Goal: Task Accomplishment & Management: Complete application form

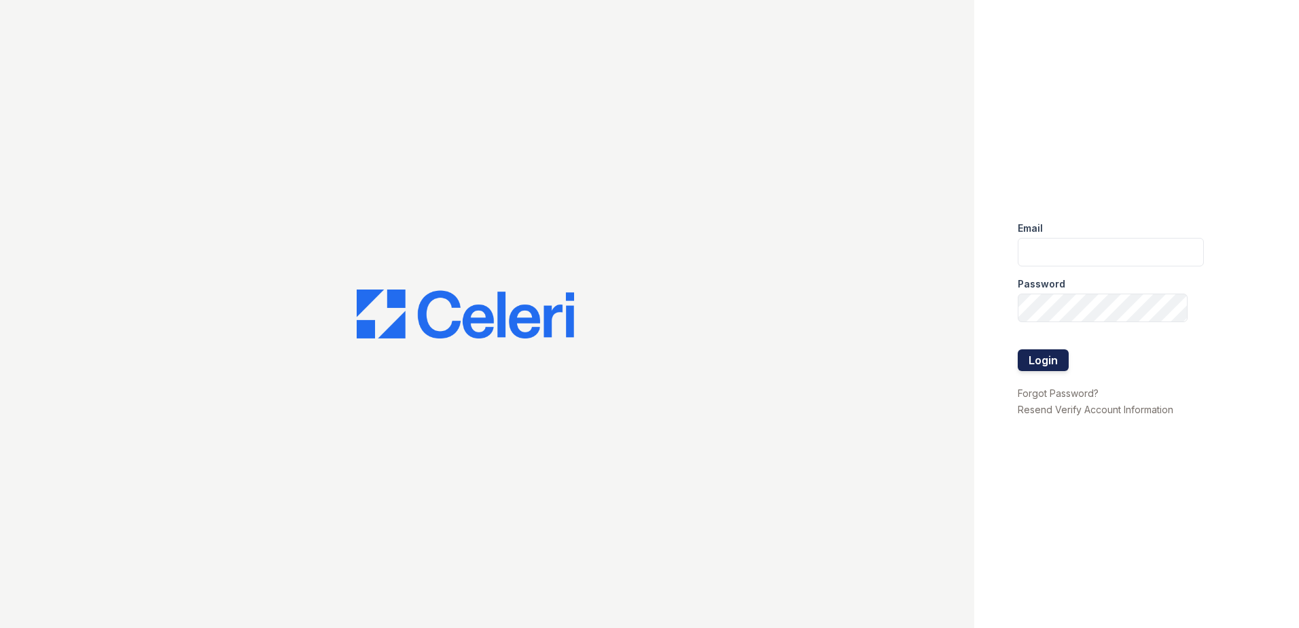
type input "[EMAIL_ADDRESS][DOMAIN_NAME]"
click at [1048, 363] on button "Login" at bounding box center [1043, 360] width 51 height 22
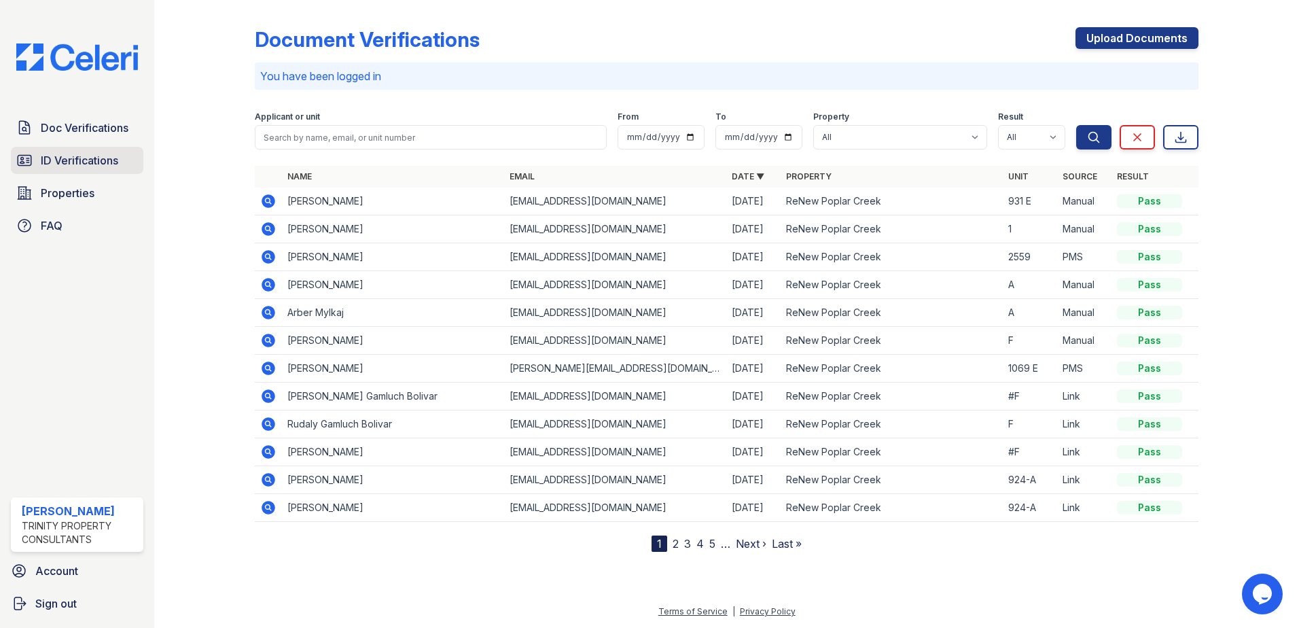
click at [82, 156] on span "ID Verifications" at bounding box center [79, 160] width 77 height 16
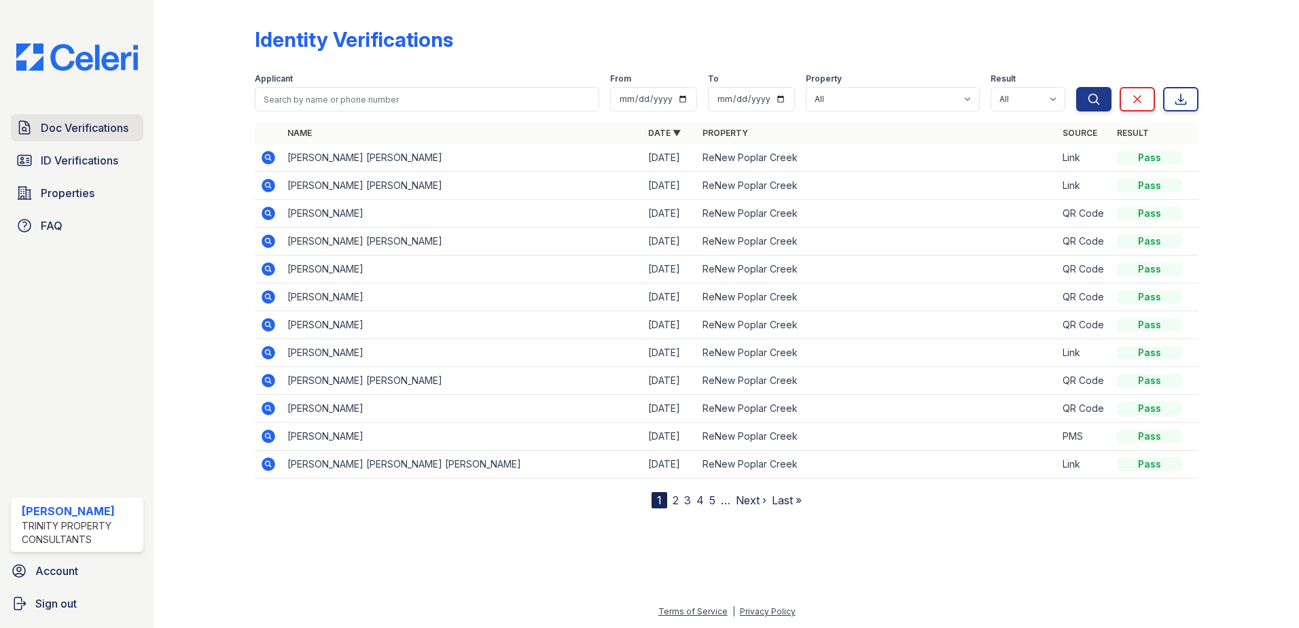
click at [96, 128] on span "Doc Verifications" at bounding box center [85, 128] width 88 height 16
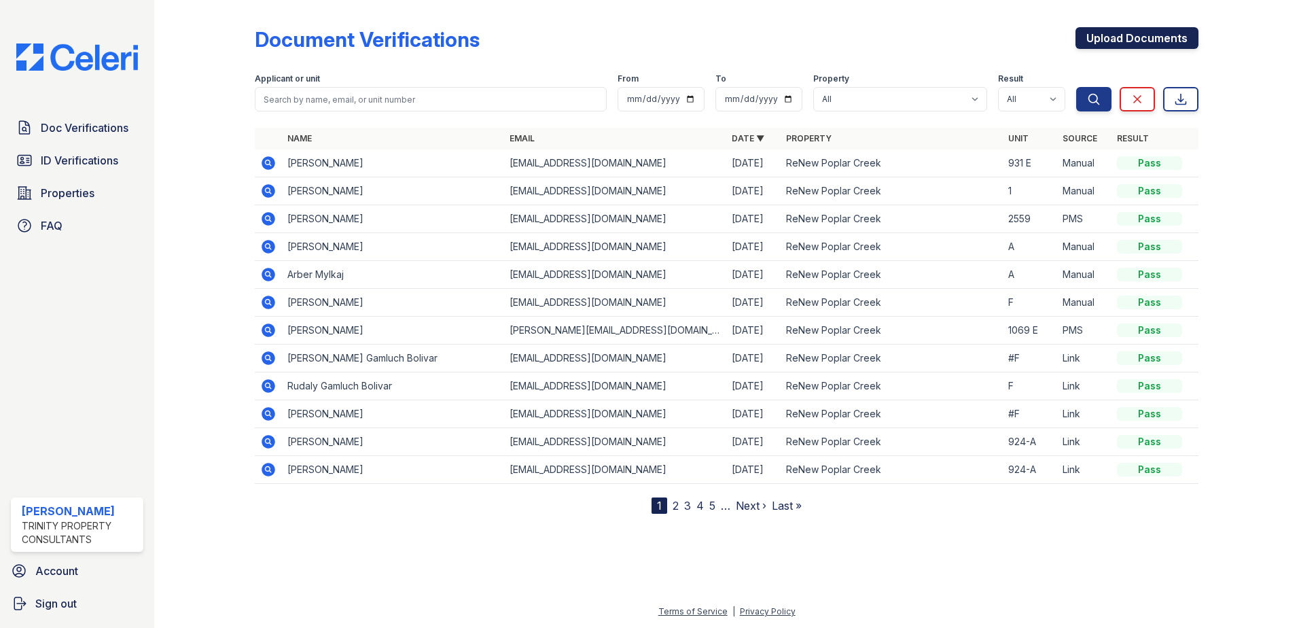
click at [1100, 40] on link "Upload Documents" at bounding box center [1137, 38] width 123 height 22
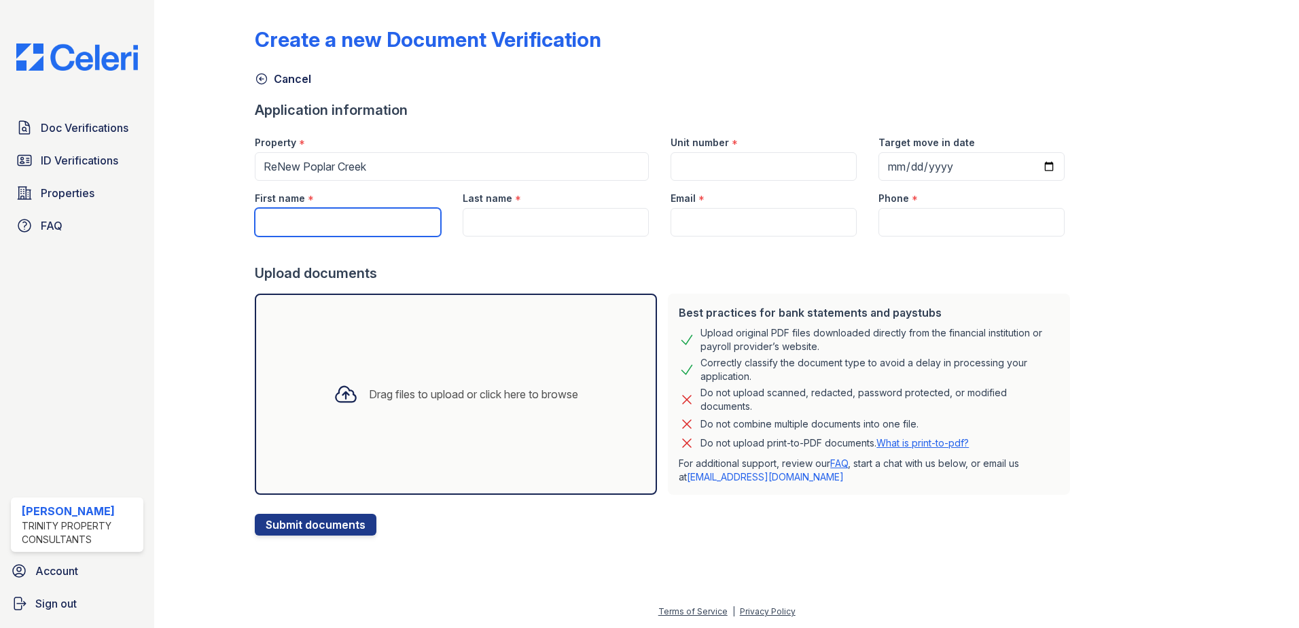
click at [270, 226] on input "First name" at bounding box center [348, 222] width 186 height 29
type input "[PERSON_NAME]"
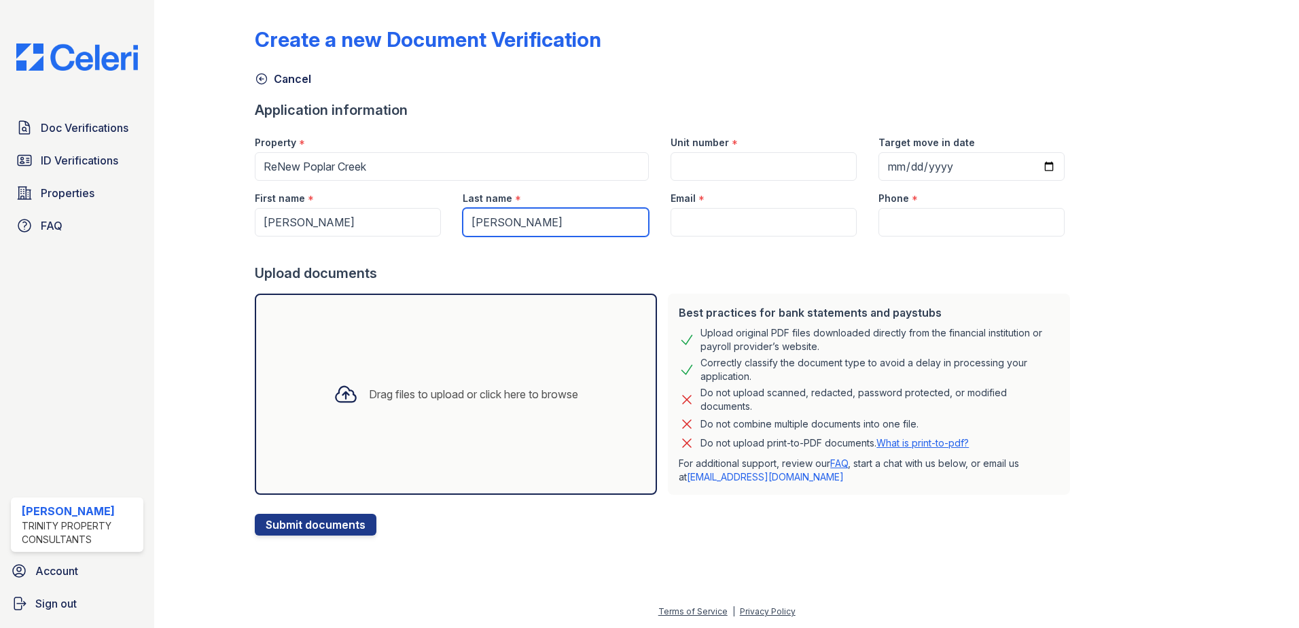
type input "[PERSON_NAME]"
drag, startPoint x: 721, startPoint y: 226, endPoint x: 720, endPoint y: 211, distance: 15.0
click at [721, 226] on input "Email" at bounding box center [764, 222] width 186 height 29
click at [711, 167] on input "Unit number" at bounding box center [764, 166] width 186 height 29
type input "A"
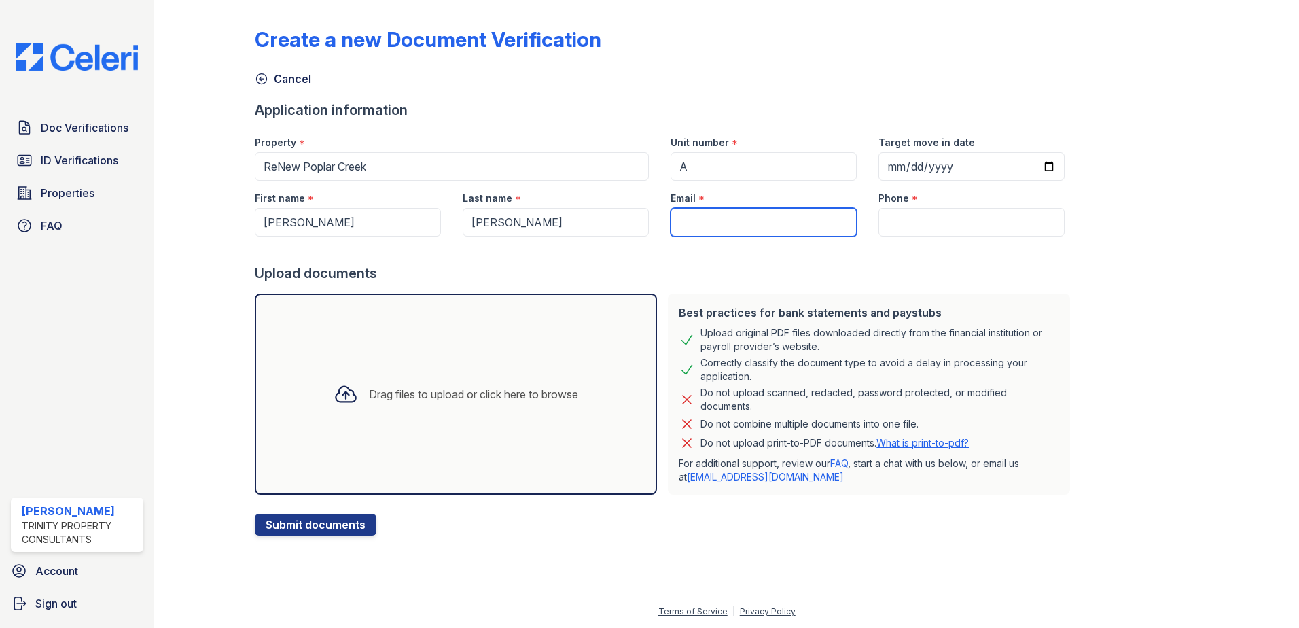
paste input "[EMAIL_ADDRESS][DOMAIN_NAME]"
type input "[EMAIL_ADDRESS][DOMAIN_NAME]"
click at [898, 219] on input "Phone" at bounding box center [971, 222] width 186 height 29
paste input "[PHONE_NUMBER]"
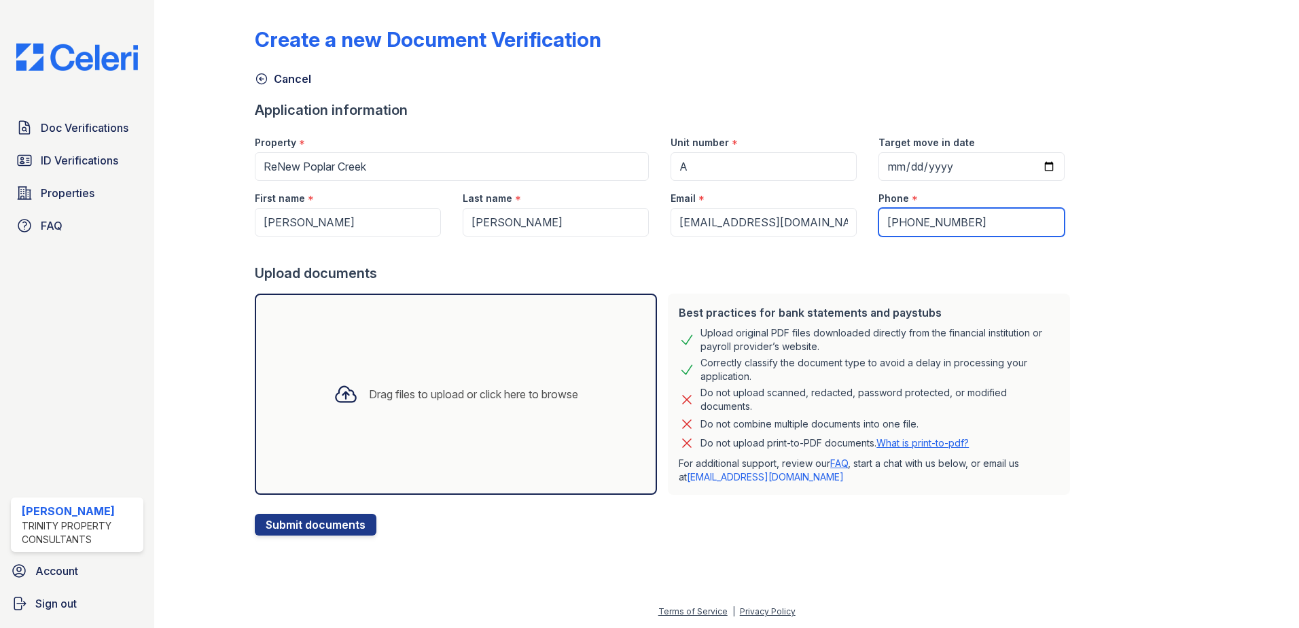
type input "[PHONE_NUMBER]"
click at [411, 380] on div "Drag files to upload or click here to browse" at bounding box center [456, 394] width 266 height 46
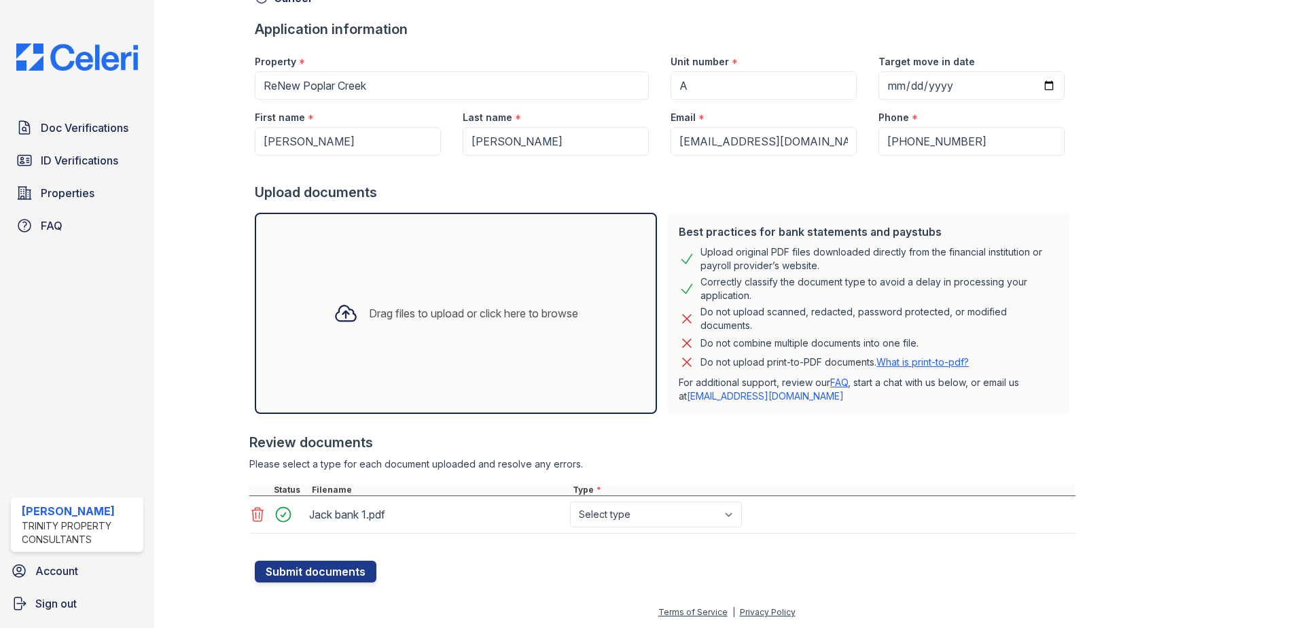
scroll to position [82, 0]
click at [711, 515] on select "Select type Paystub Bank Statement Offer Letter Tax Documents Benefit Award Let…" at bounding box center [656, 514] width 172 height 26
click at [658, 521] on select "Select type Paystub Bank Statement Offer Letter Tax Documents Benefit Award Let…" at bounding box center [656, 514] width 172 height 26
select select "bank_statement"
click at [570, 501] on select "Select type Paystub Bank Statement Offer Letter Tax Documents Benefit Award Let…" at bounding box center [656, 514] width 172 height 26
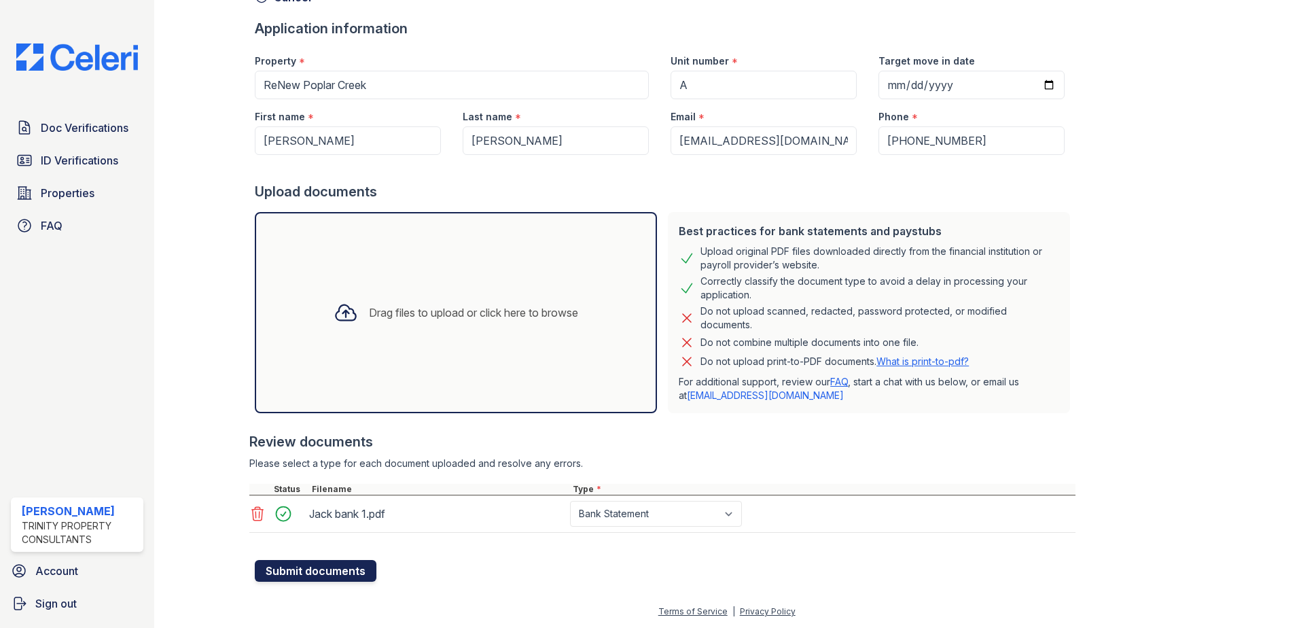
click at [357, 573] on button "Submit documents" at bounding box center [316, 571] width 122 height 22
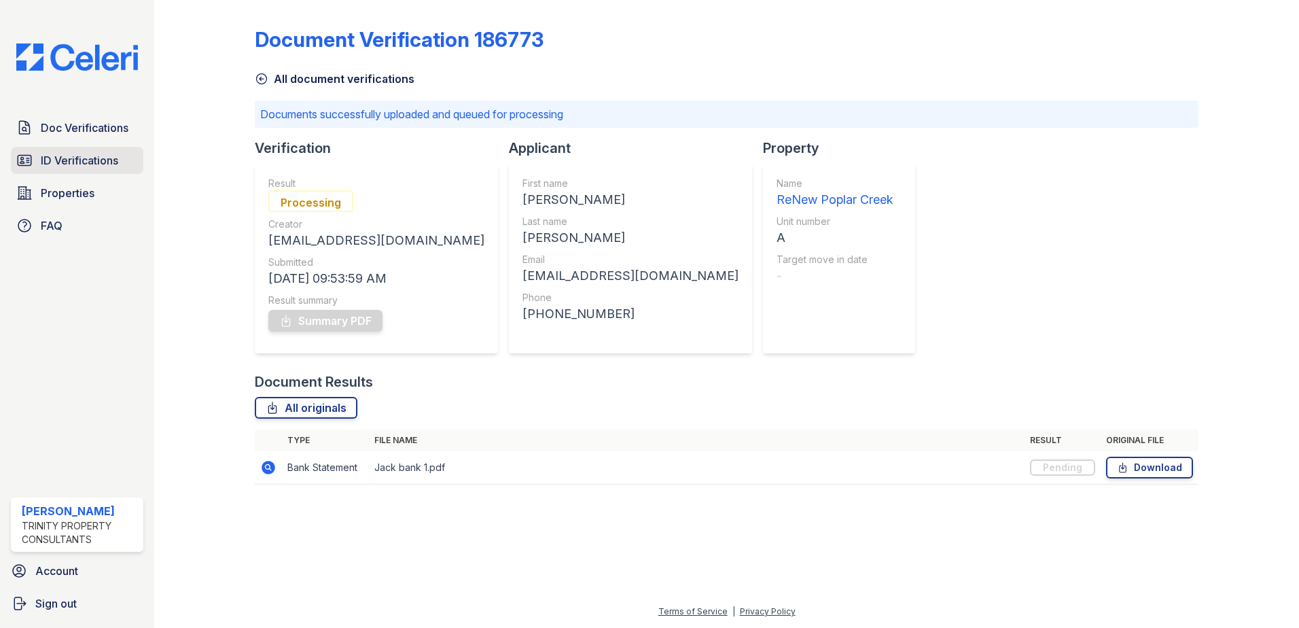
click at [59, 166] on span "ID Verifications" at bounding box center [79, 160] width 77 height 16
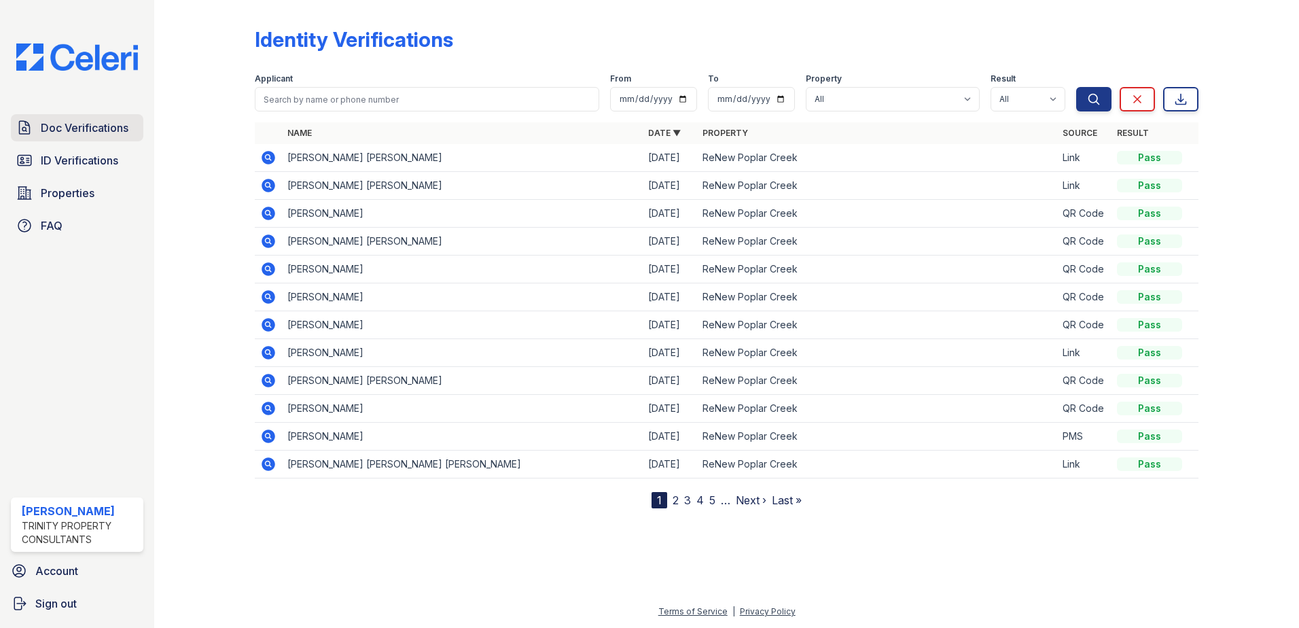
click at [99, 136] on span "Doc Verifications" at bounding box center [85, 128] width 88 height 16
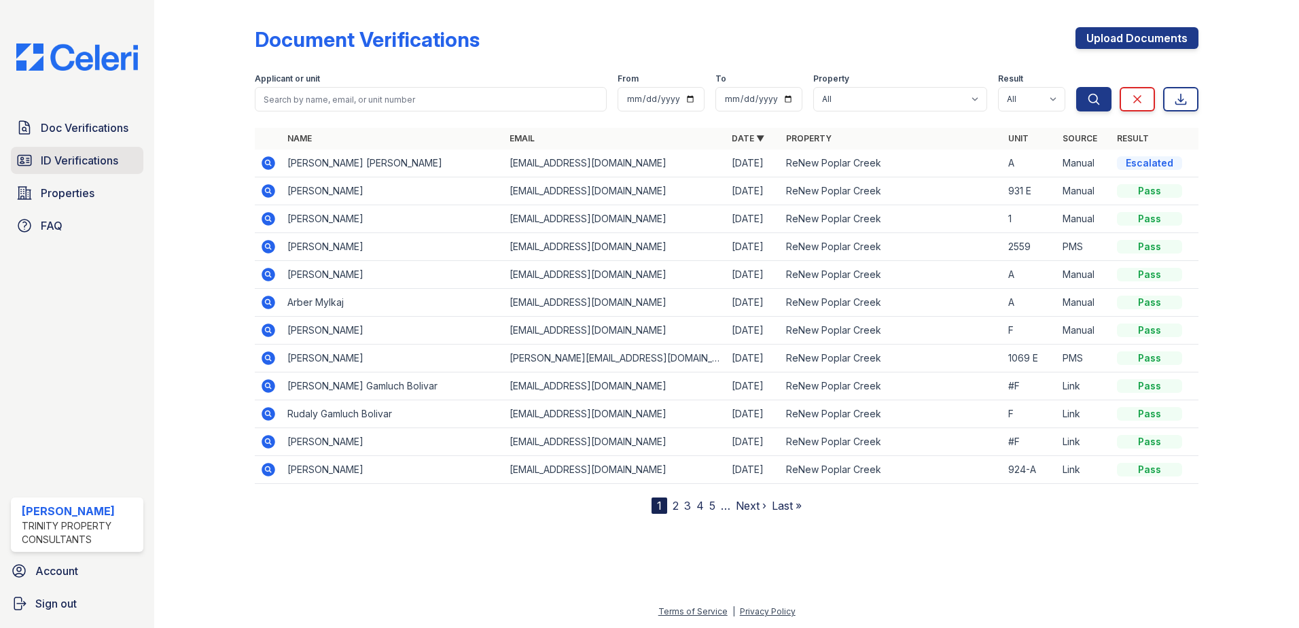
click at [75, 160] on span "ID Verifications" at bounding box center [79, 160] width 77 height 16
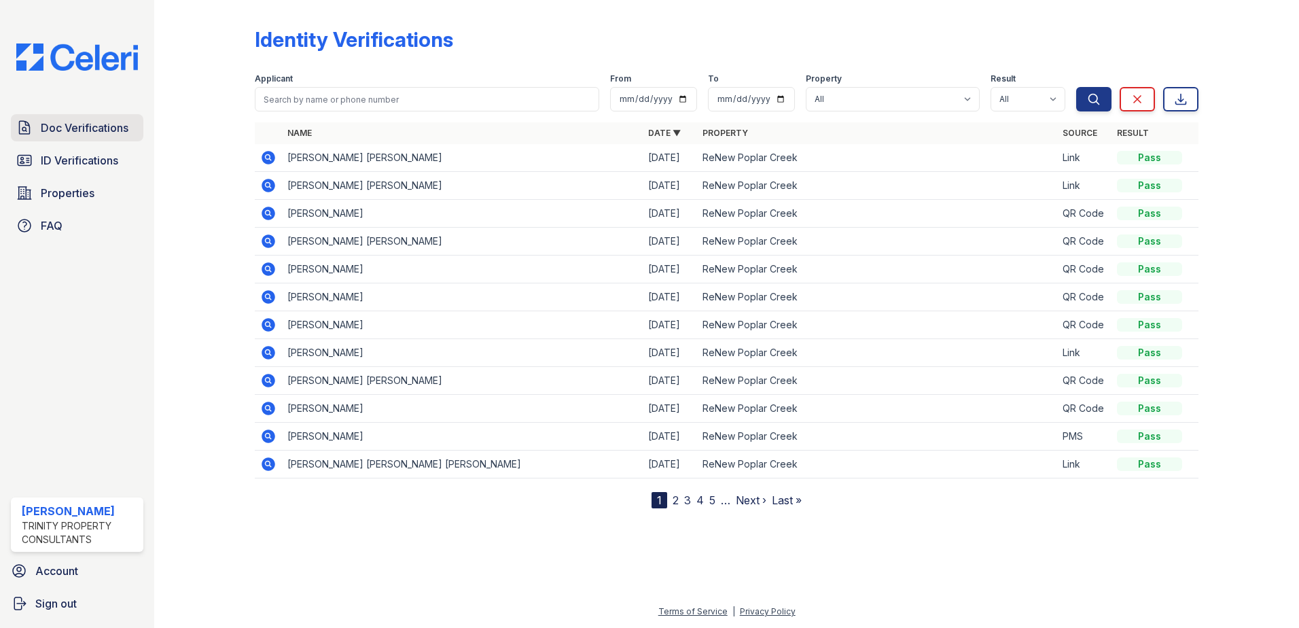
click at [105, 128] on span "Doc Verifications" at bounding box center [85, 128] width 88 height 16
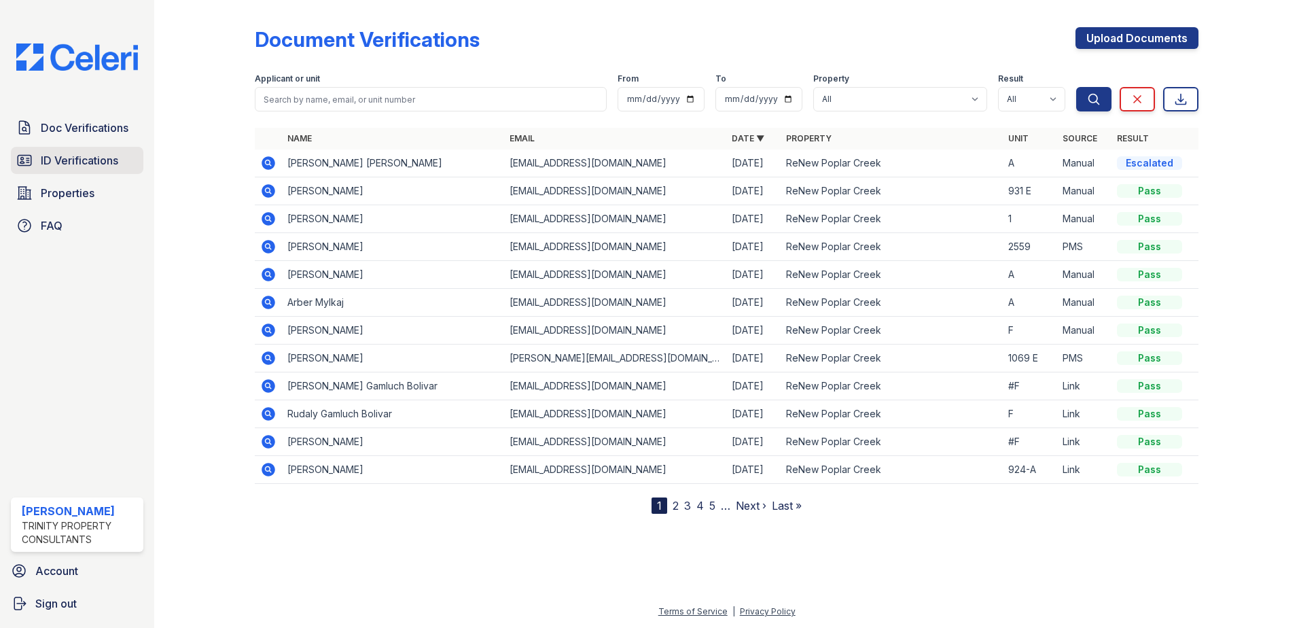
click at [81, 157] on span "ID Verifications" at bounding box center [79, 160] width 77 height 16
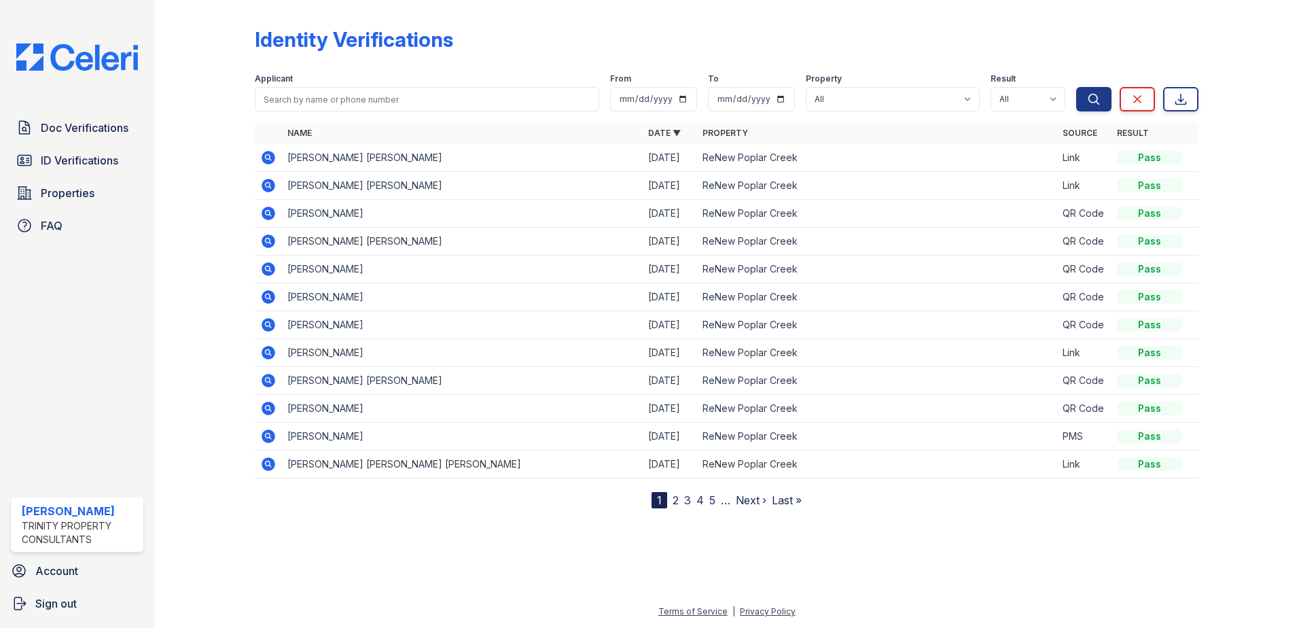
click at [84, 105] on div "Doc Verifications ID Verifications Properties FAQ [PERSON_NAME] Trinity Propert…" at bounding box center [77, 314] width 154 height 628
click at [83, 127] on span "Doc Verifications" at bounding box center [85, 128] width 88 height 16
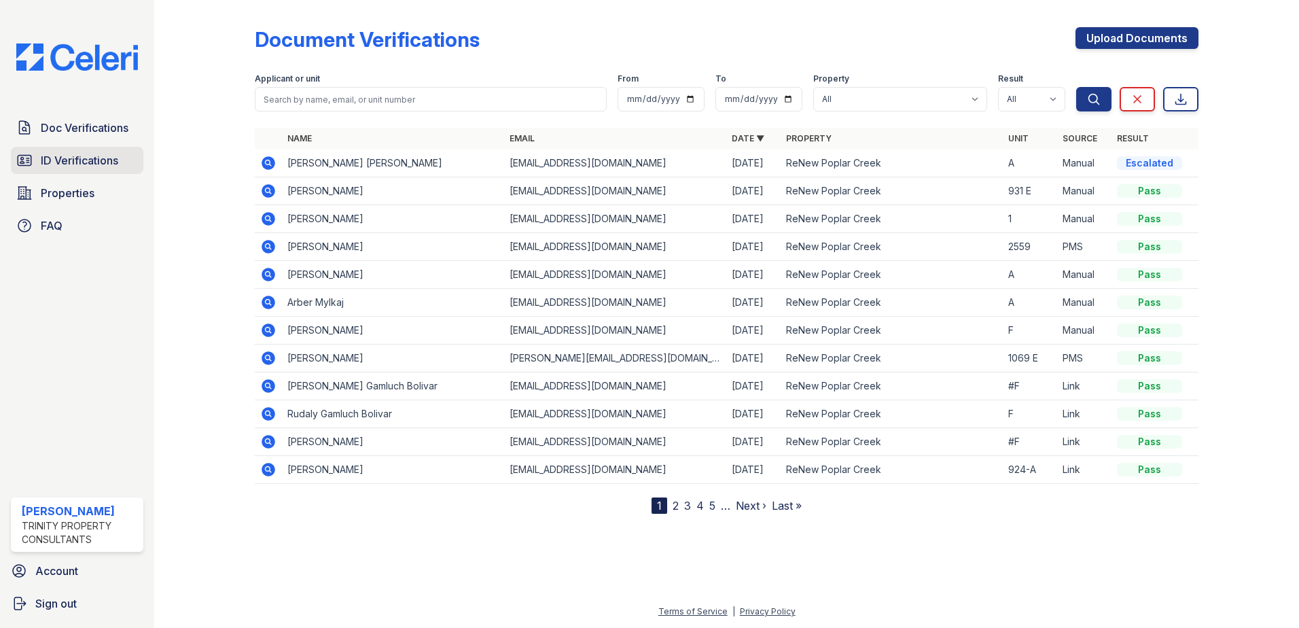
click at [67, 164] on span "ID Verifications" at bounding box center [79, 160] width 77 height 16
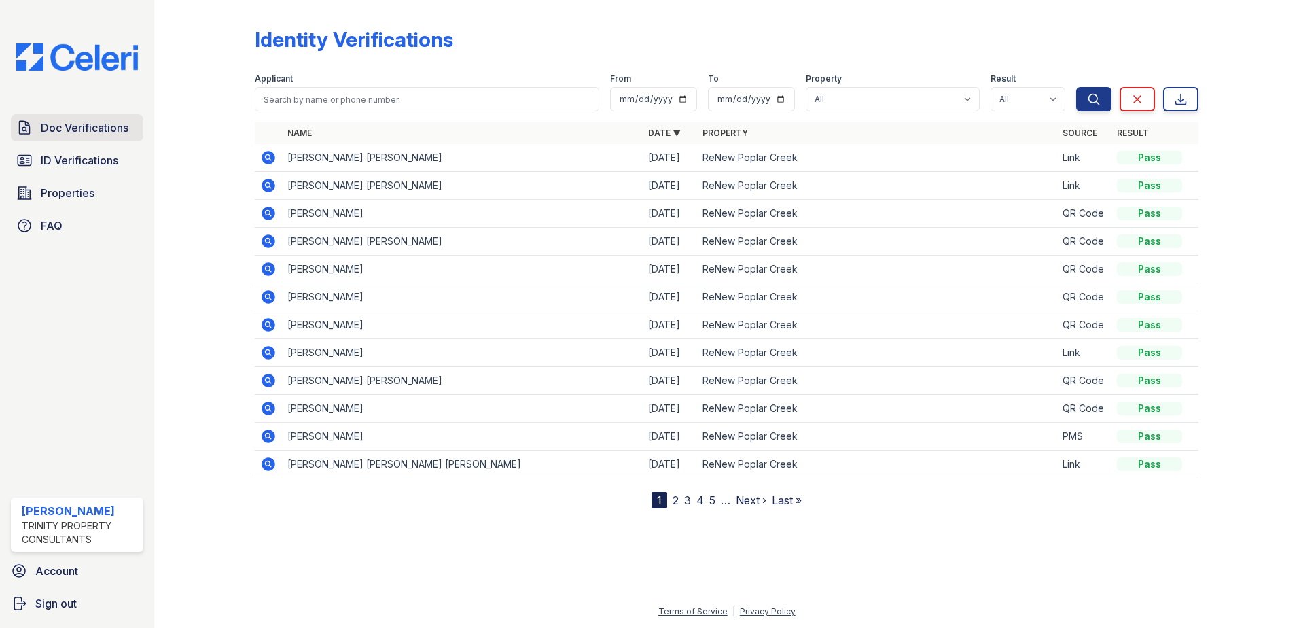
click at [57, 118] on link "Doc Verifications" at bounding box center [77, 127] width 132 height 27
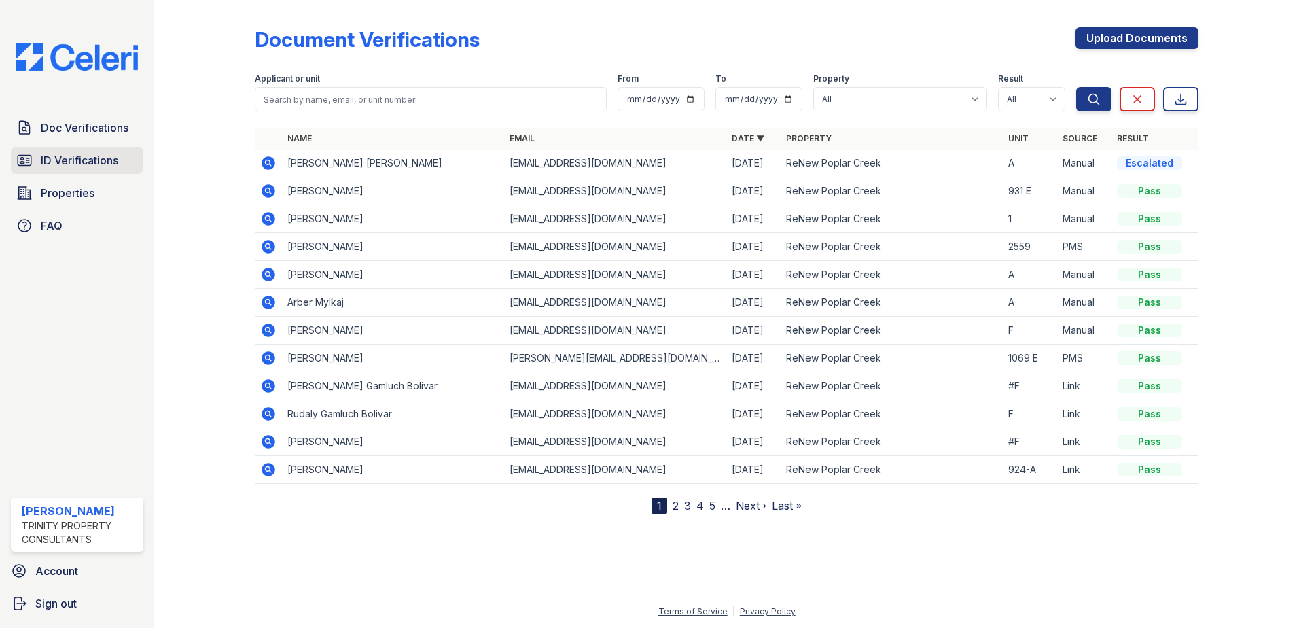
click at [61, 158] on span "ID Verifications" at bounding box center [79, 160] width 77 height 16
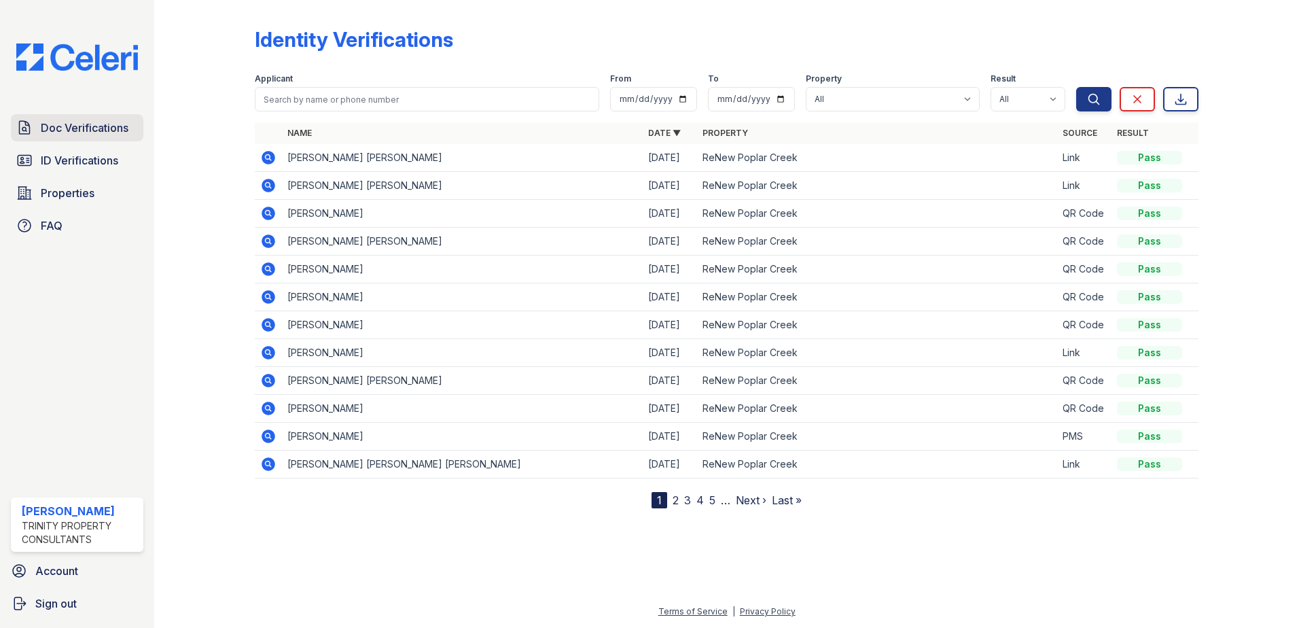
click at [77, 126] on span "Doc Verifications" at bounding box center [85, 128] width 88 height 16
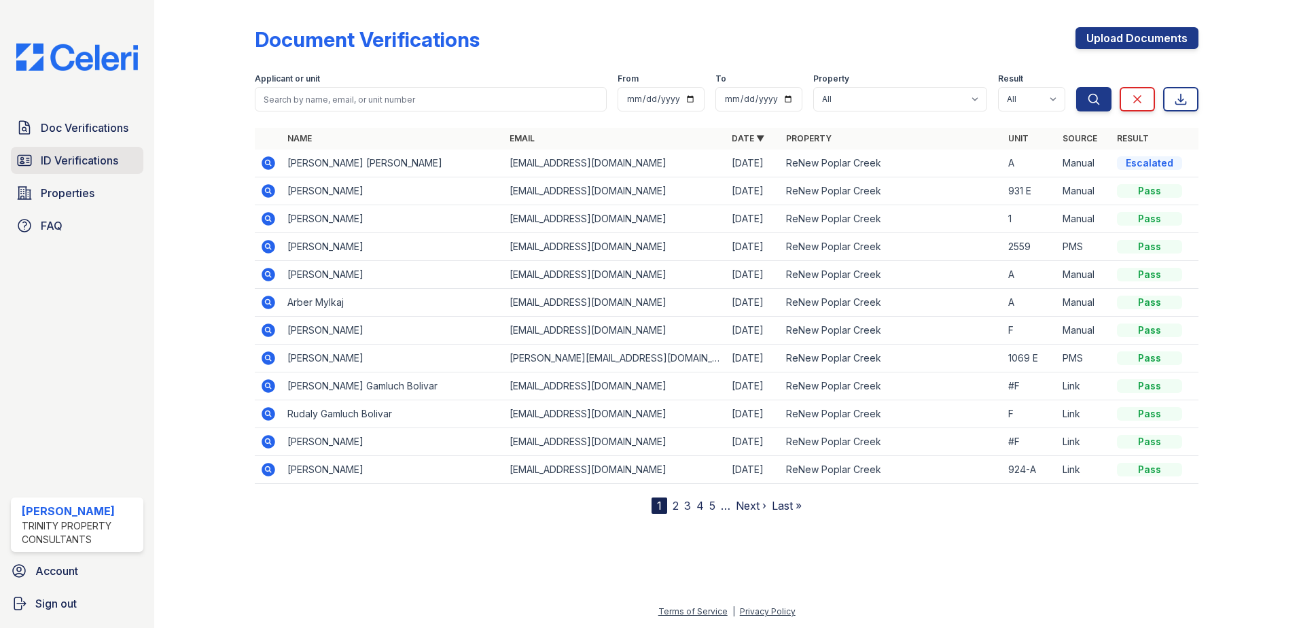
click at [67, 156] on span "ID Verifications" at bounding box center [79, 160] width 77 height 16
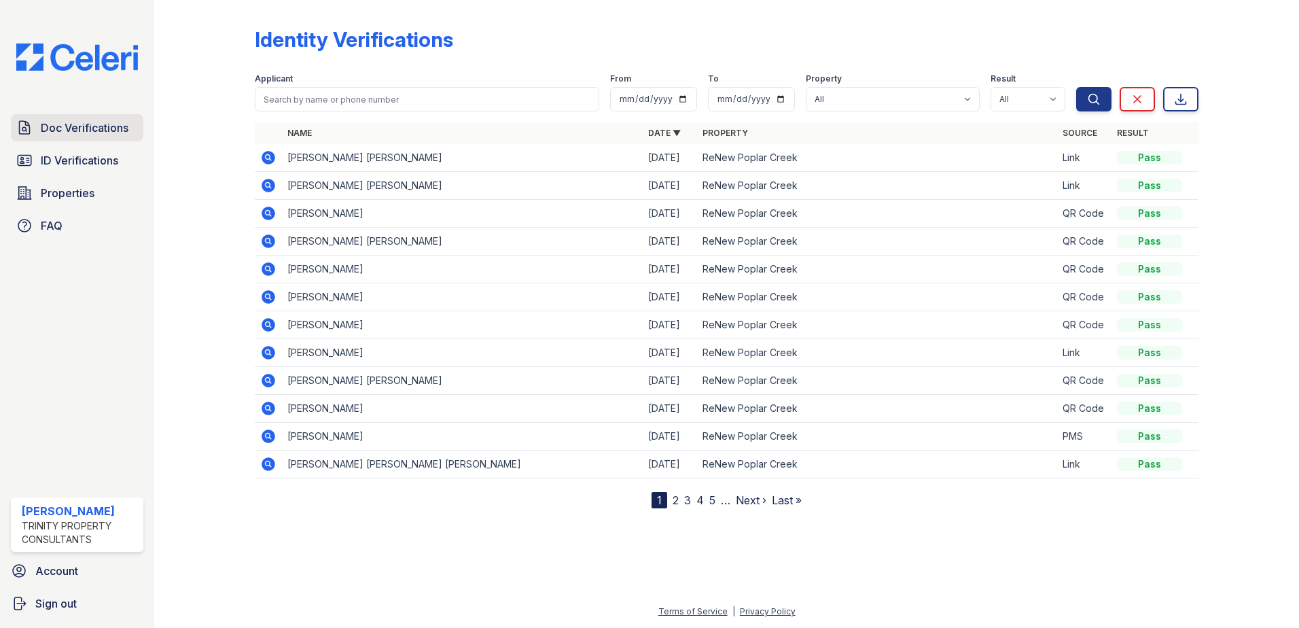
click at [77, 128] on span "Doc Verifications" at bounding box center [85, 128] width 88 height 16
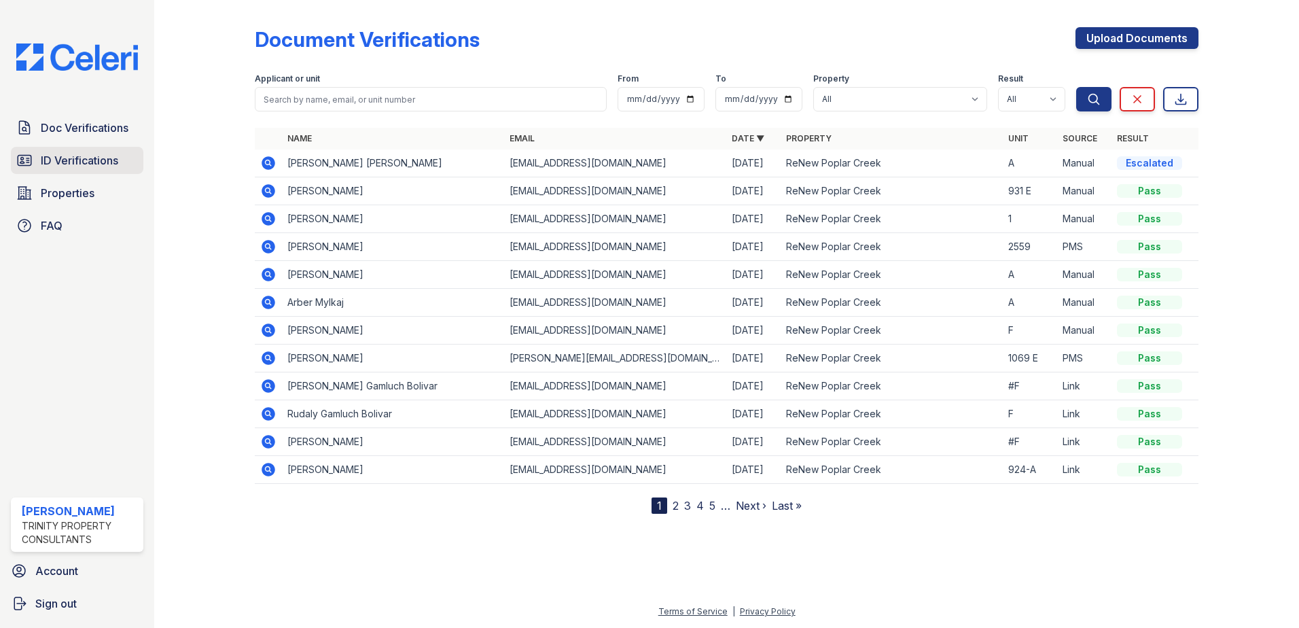
click at [73, 158] on span "ID Verifications" at bounding box center [79, 160] width 77 height 16
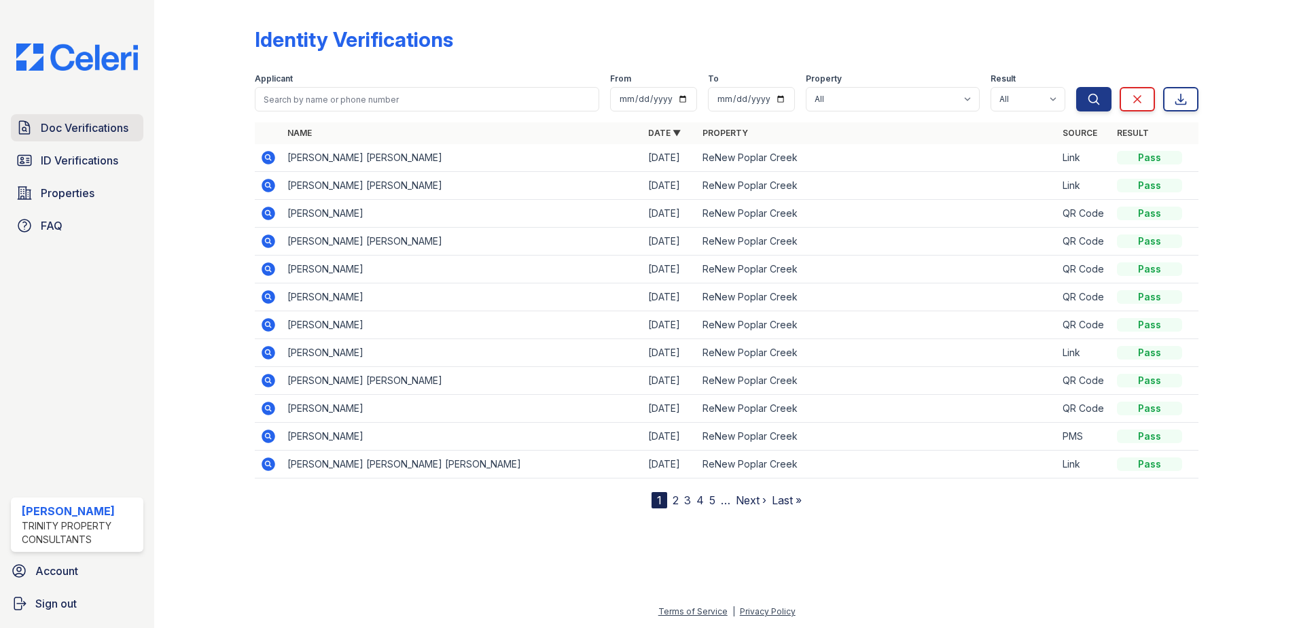
click at [74, 132] on span "Doc Verifications" at bounding box center [85, 128] width 88 height 16
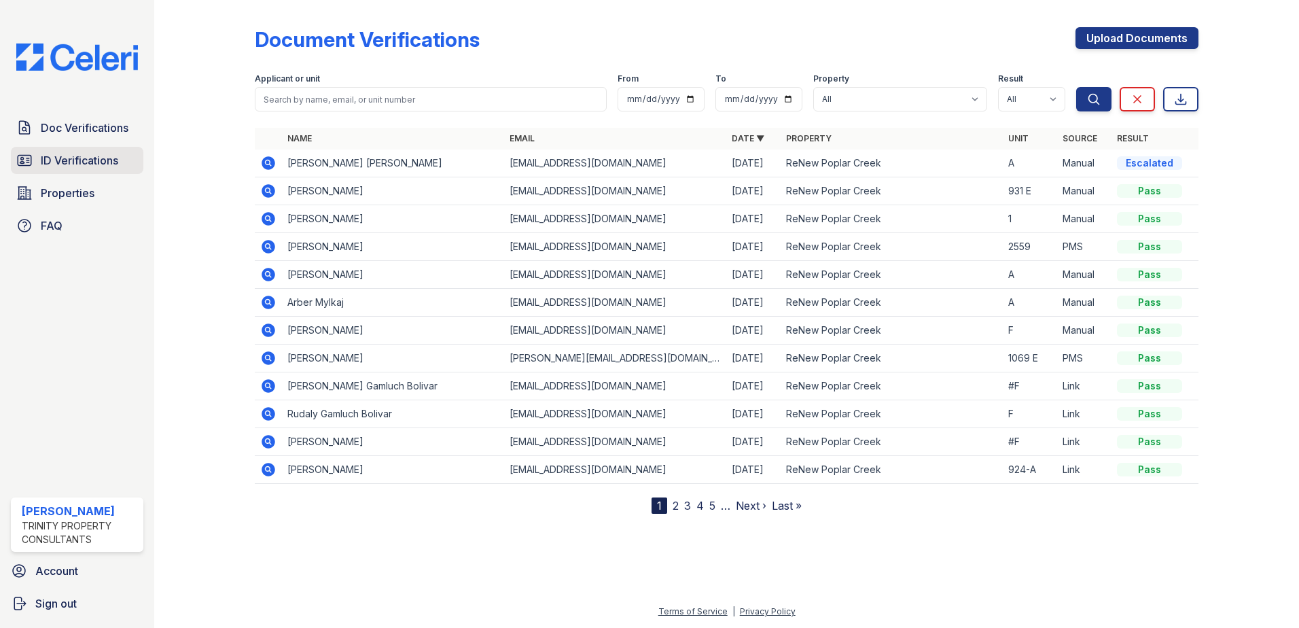
click at [86, 154] on span "ID Verifications" at bounding box center [79, 160] width 77 height 16
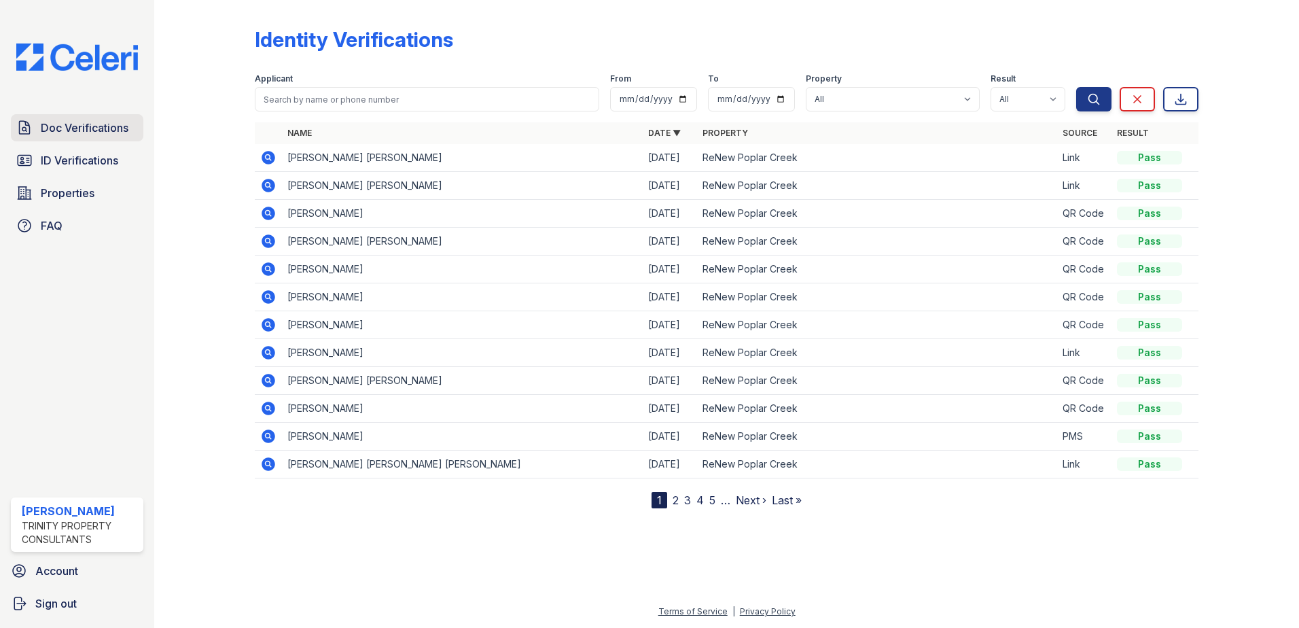
click at [107, 130] on span "Doc Verifications" at bounding box center [85, 128] width 88 height 16
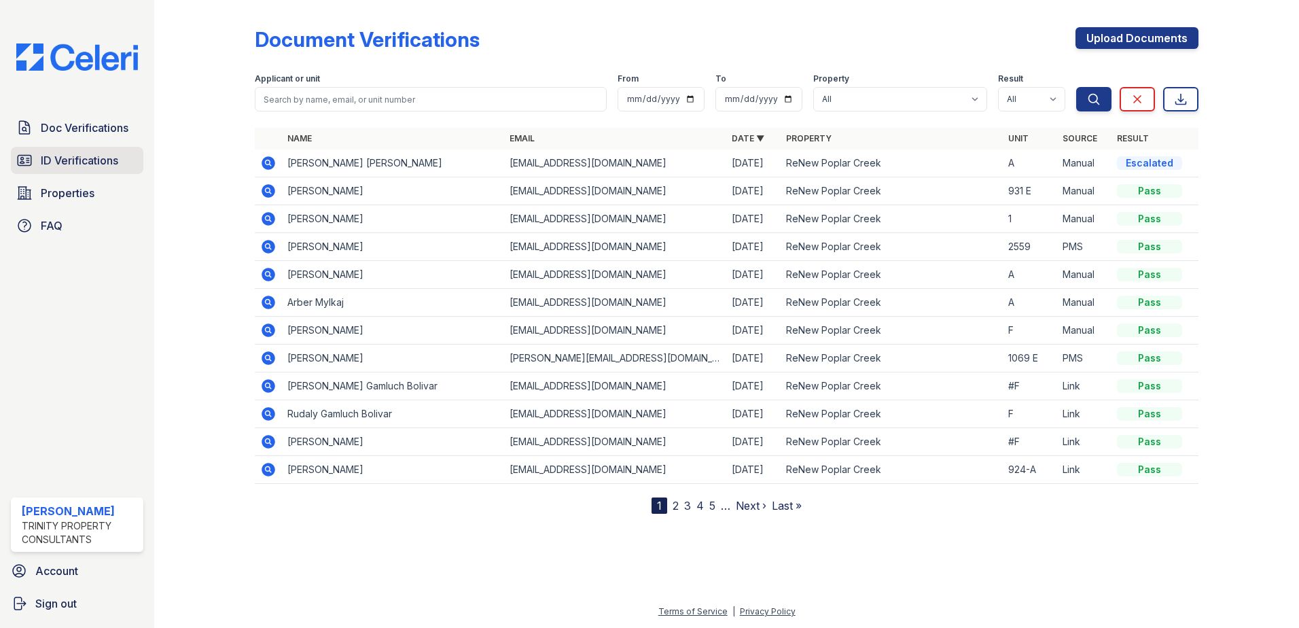
click at [105, 158] on span "ID Verifications" at bounding box center [79, 160] width 77 height 16
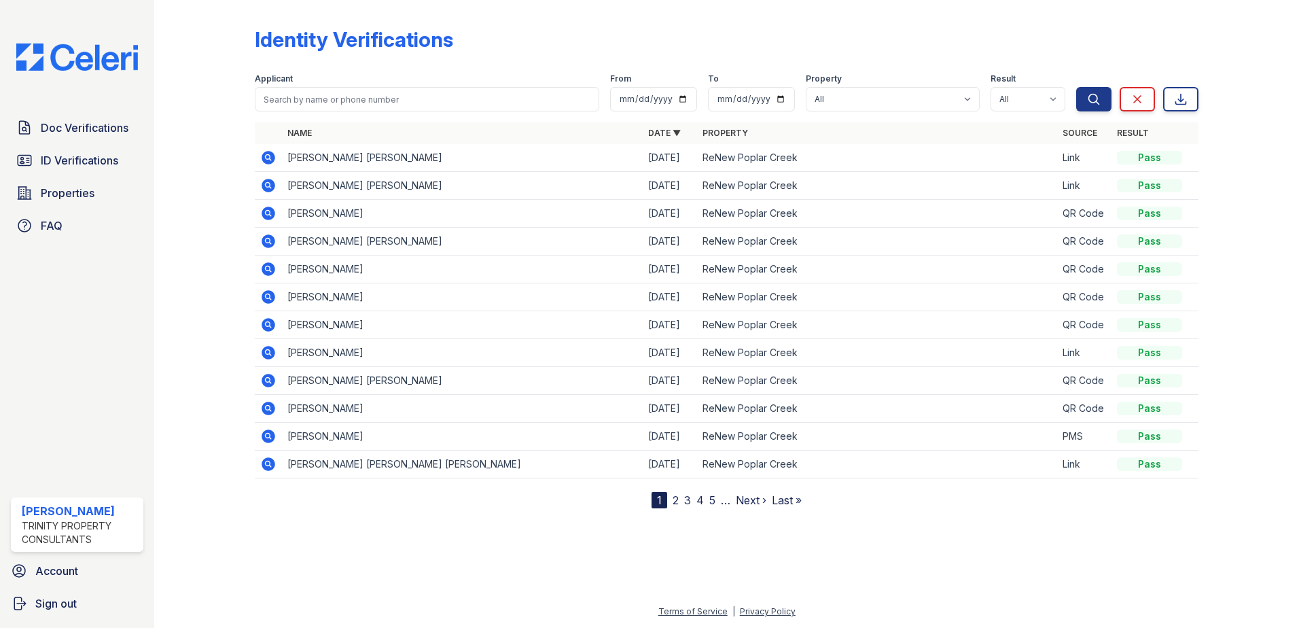
click at [92, 104] on div "Doc Verifications ID Verifications Properties FAQ [PERSON_NAME] Trinity Propert…" at bounding box center [77, 314] width 154 height 628
click at [96, 131] on span "Doc Verifications" at bounding box center [85, 128] width 88 height 16
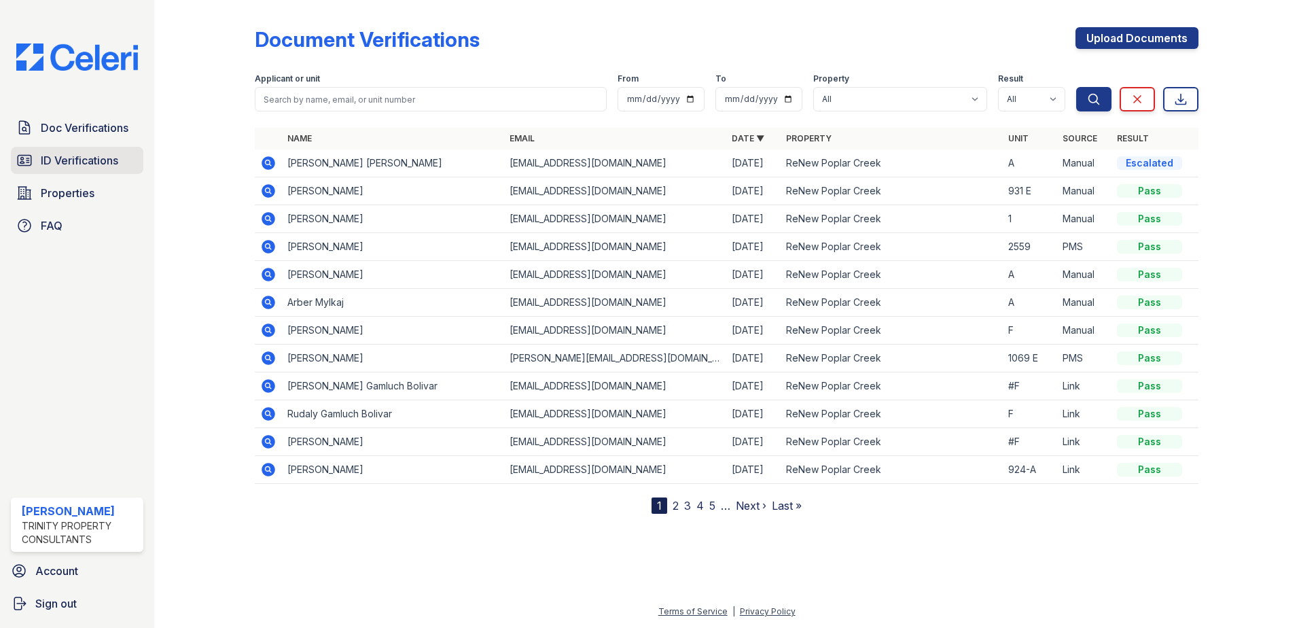
click at [94, 156] on span "ID Verifications" at bounding box center [79, 160] width 77 height 16
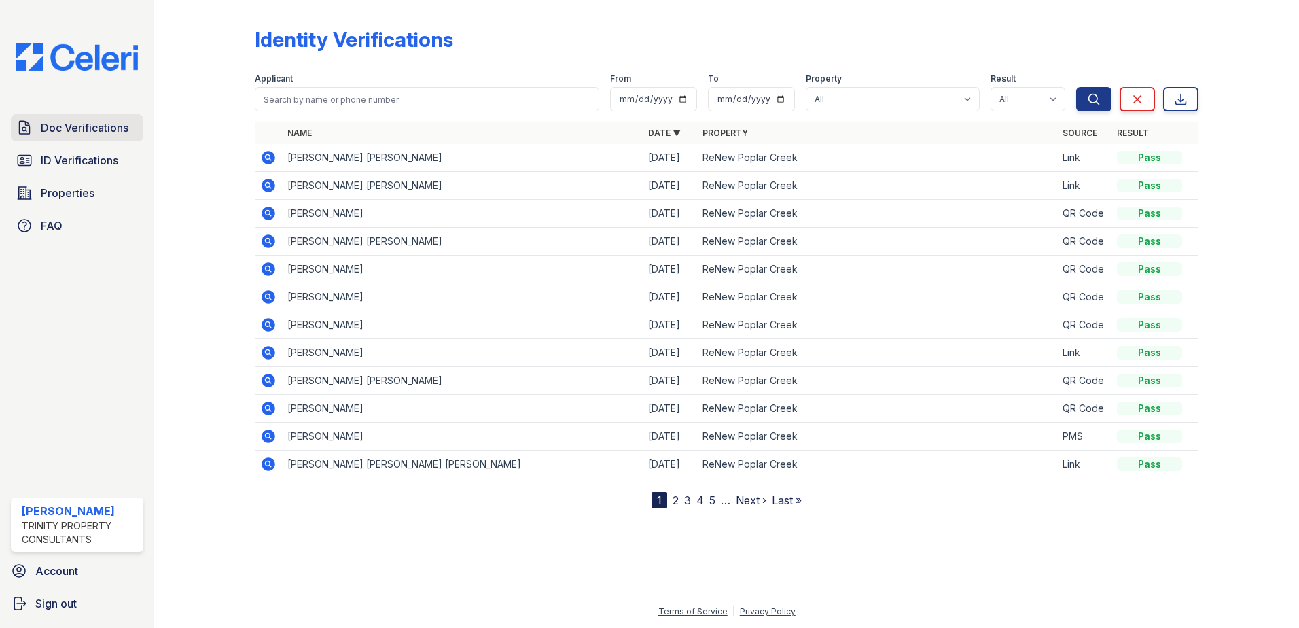
click at [66, 124] on span "Doc Verifications" at bounding box center [85, 128] width 88 height 16
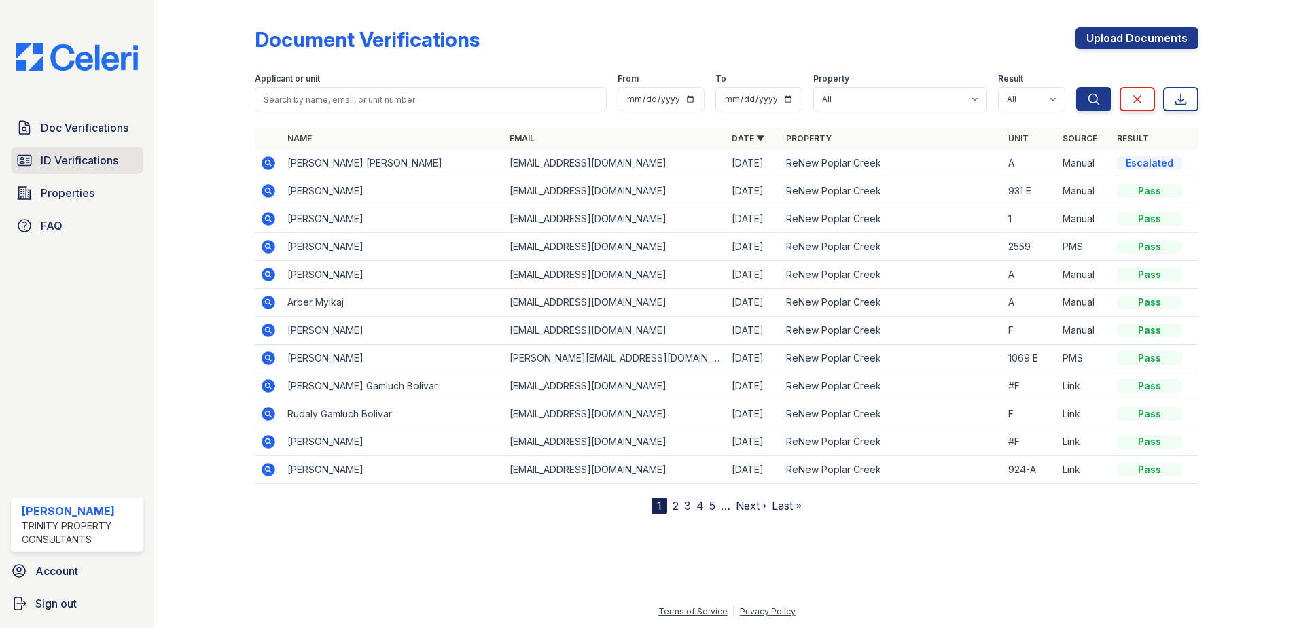
click at [71, 147] on div "Doc Verifications ID Verifications Properties FAQ" at bounding box center [76, 176] width 143 height 125
click at [73, 158] on span "ID Verifications" at bounding box center [79, 160] width 77 height 16
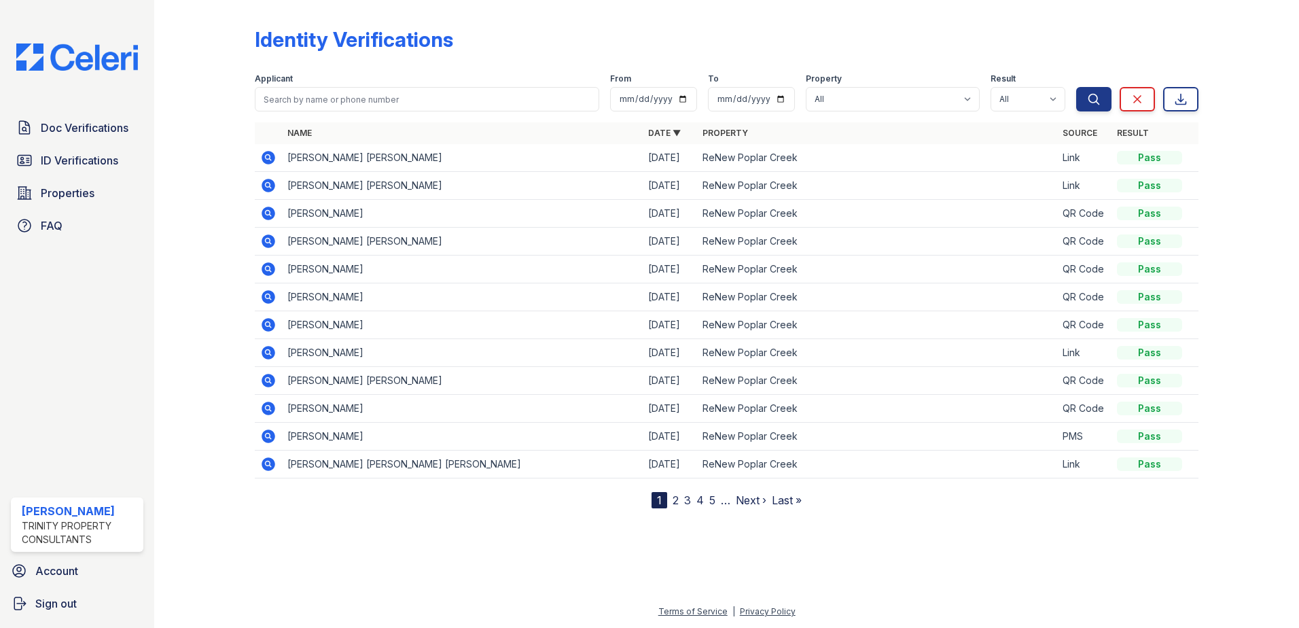
click at [77, 138] on link "Doc Verifications" at bounding box center [77, 127] width 132 height 27
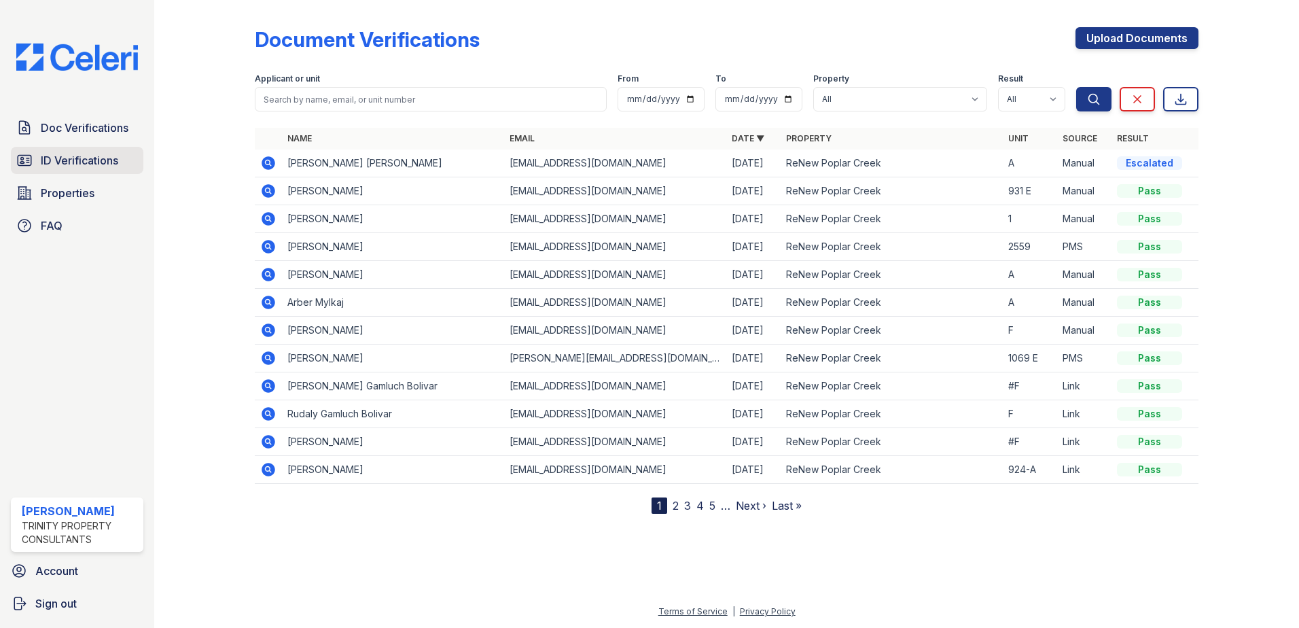
click at [80, 158] on span "ID Verifications" at bounding box center [79, 160] width 77 height 16
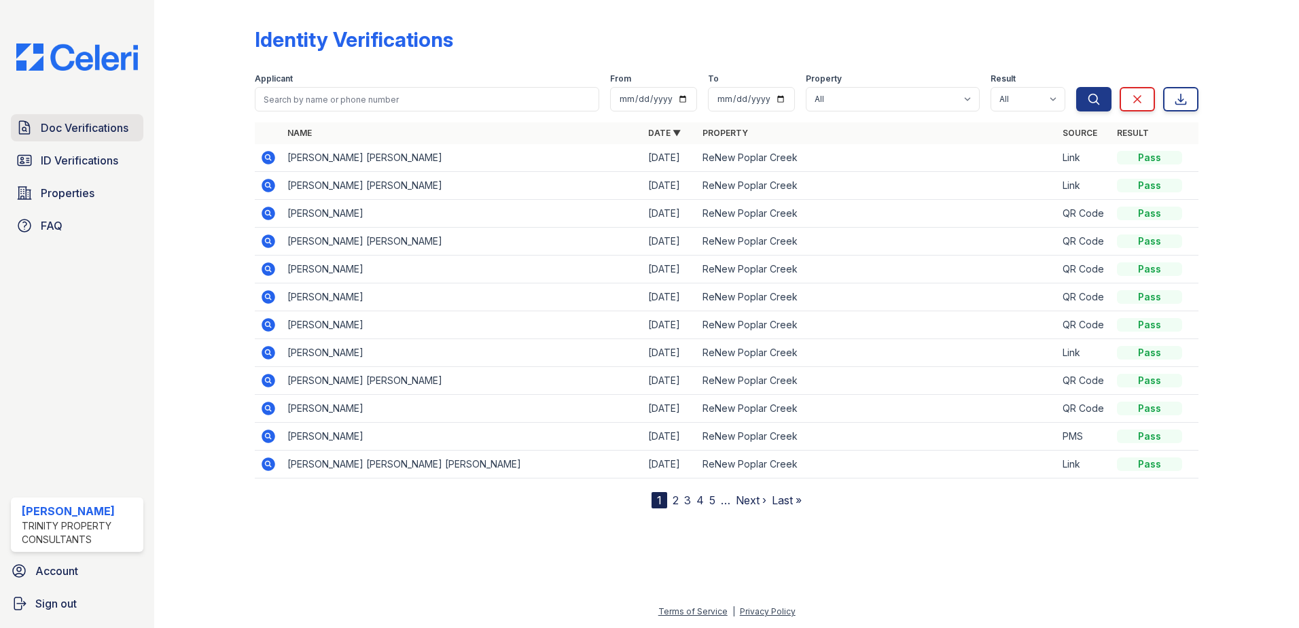
click at [32, 120] on icon at bounding box center [24, 128] width 16 height 16
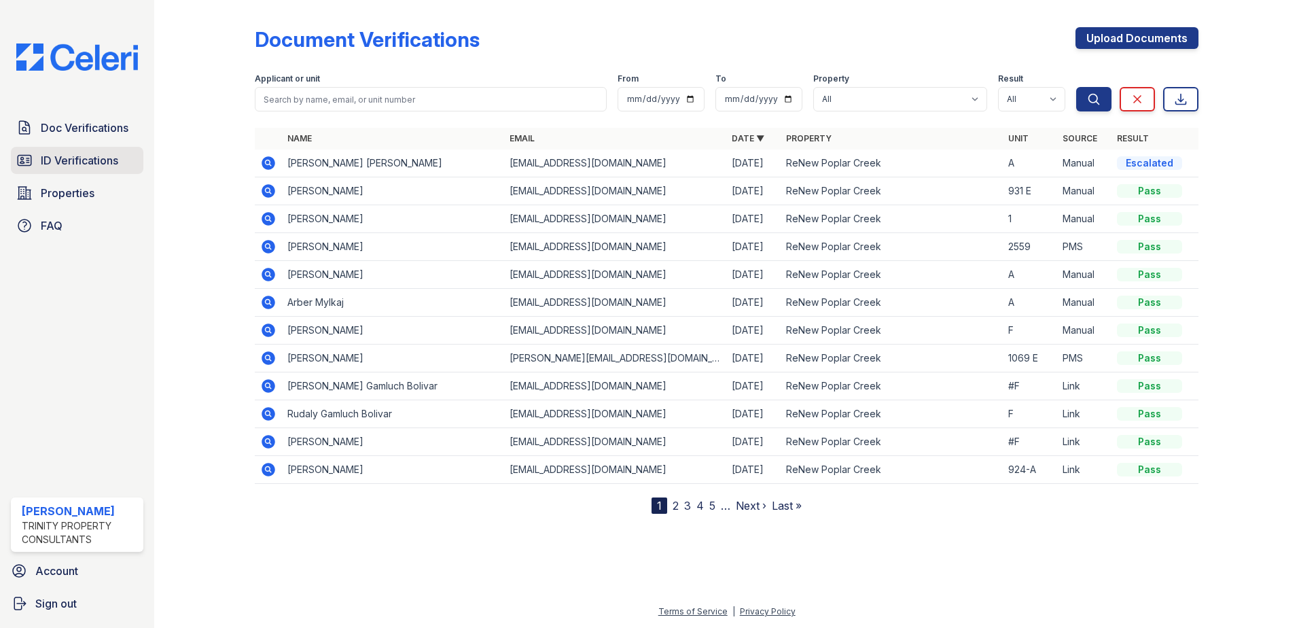
click at [63, 148] on link "ID Verifications" at bounding box center [77, 160] width 132 height 27
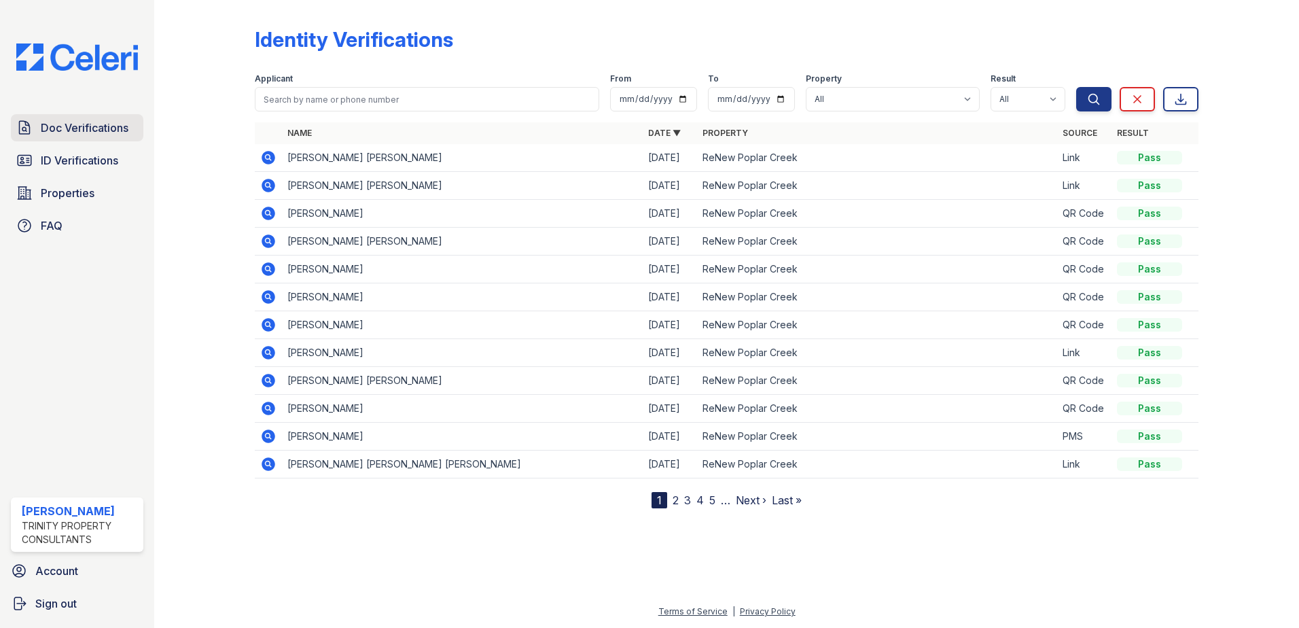
click at [72, 138] on link "Doc Verifications" at bounding box center [77, 127] width 132 height 27
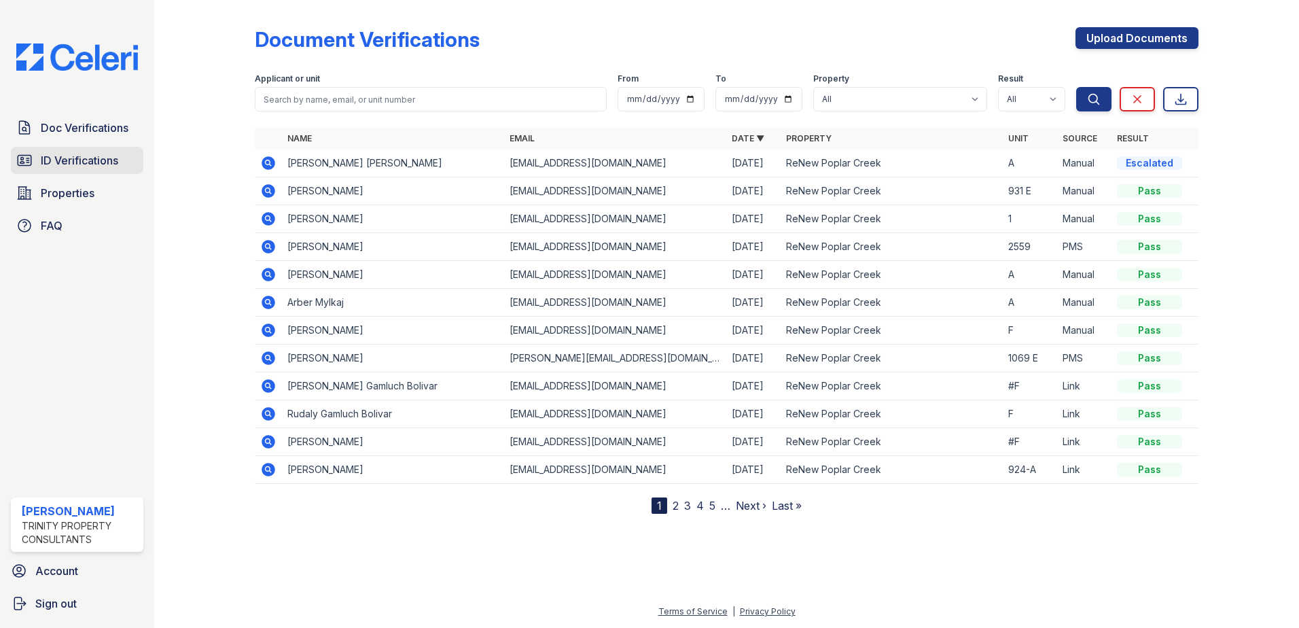
click at [78, 158] on span "ID Verifications" at bounding box center [79, 160] width 77 height 16
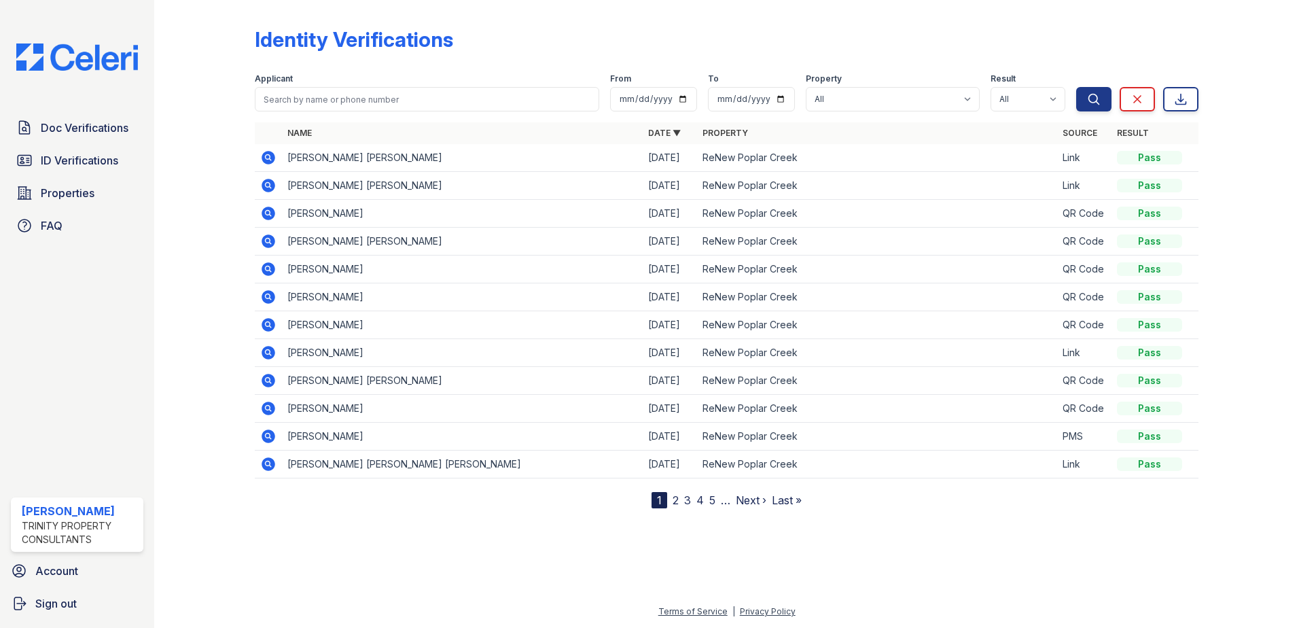
click at [69, 111] on div "Doc Verifications ID Verifications Properties FAQ [PERSON_NAME] Trinity Propert…" at bounding box center [77, 314] width 154 height 628
click at [62, 136] on span "Doc Verifications" at bounding box center [85, 128] width 88 height 16
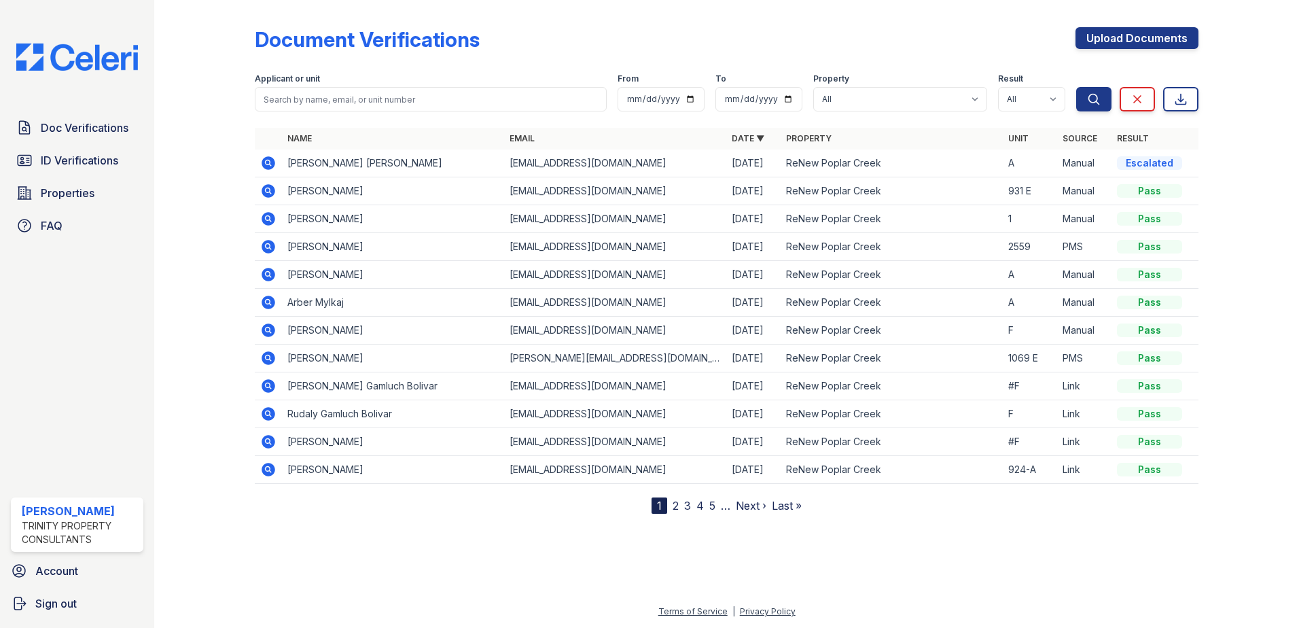
click at [62, 136] on span "Doc Verifications" at bounding box center [85, 128] width 88 height 16
click at [272, 166] on icon at bounding box center [269, 163] width 14 height 14
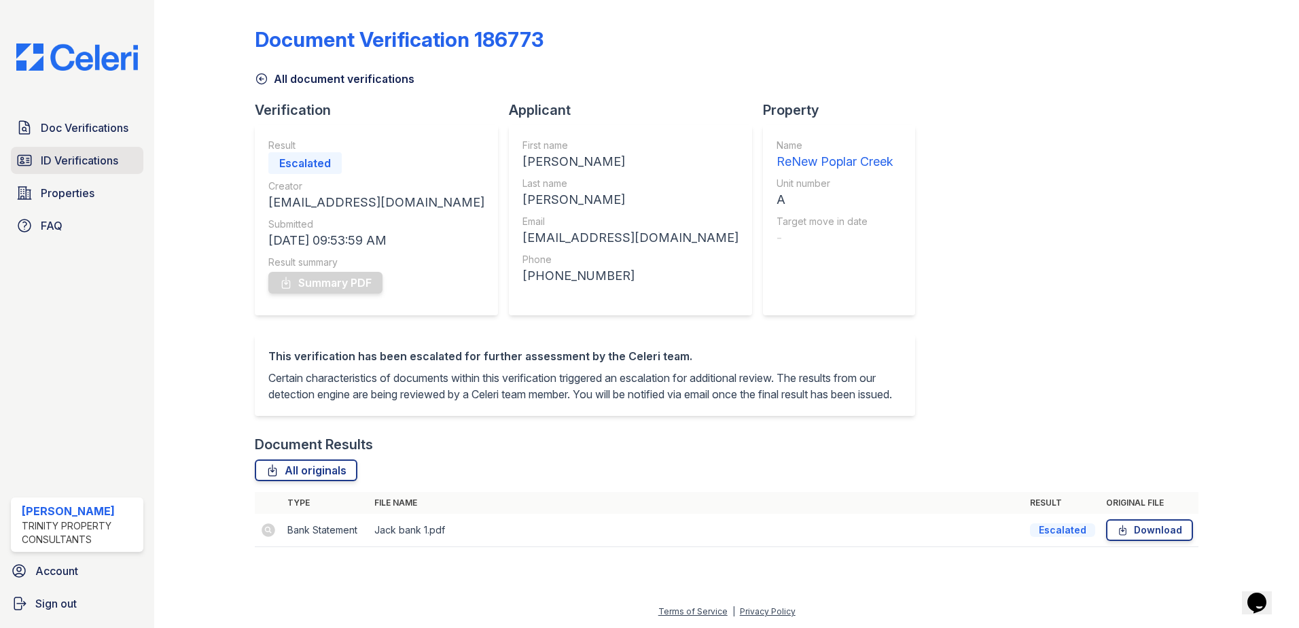
click at [109, 156] on span "ID Verifications" at bounding box center [79, 160] width 77 height 16
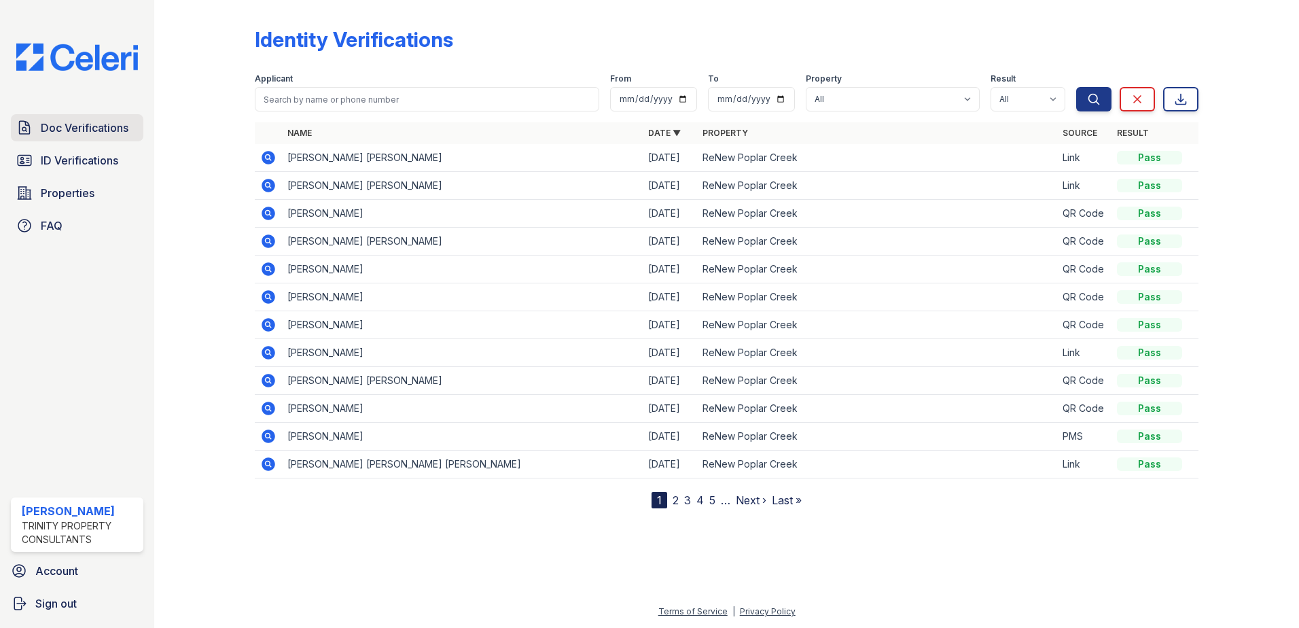
click at [111, 132] on span "Doc Verifications" at bounding box center [85, 128] width 88 height 16
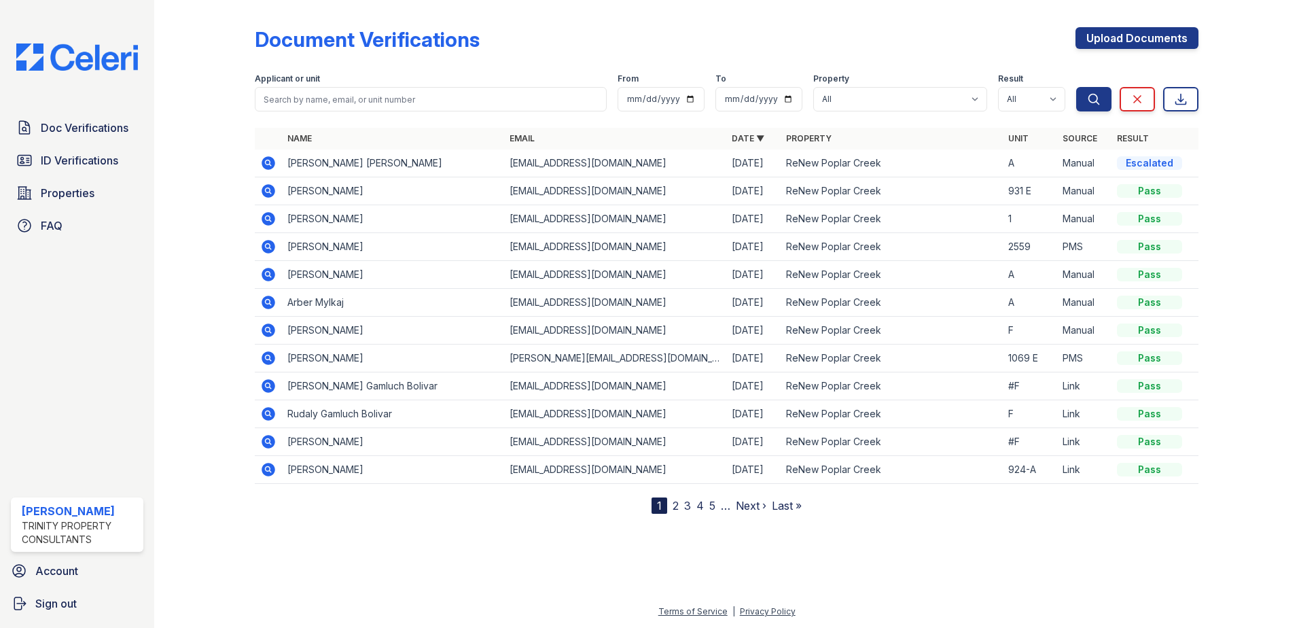
click at [112, 159] on span "ID Verifications" at bounding box center [79, 160] width 77 height 16
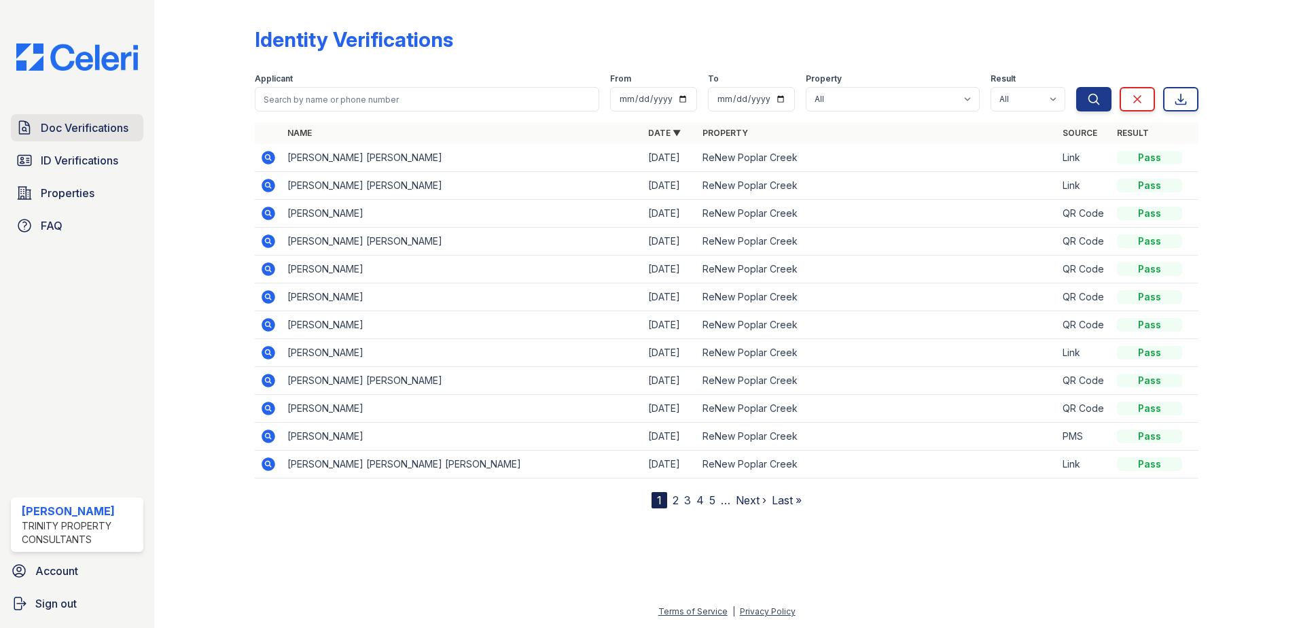
click at [90, 126] on span "Doc Verifications" at bounding box center [85, 128] width 88 height 16
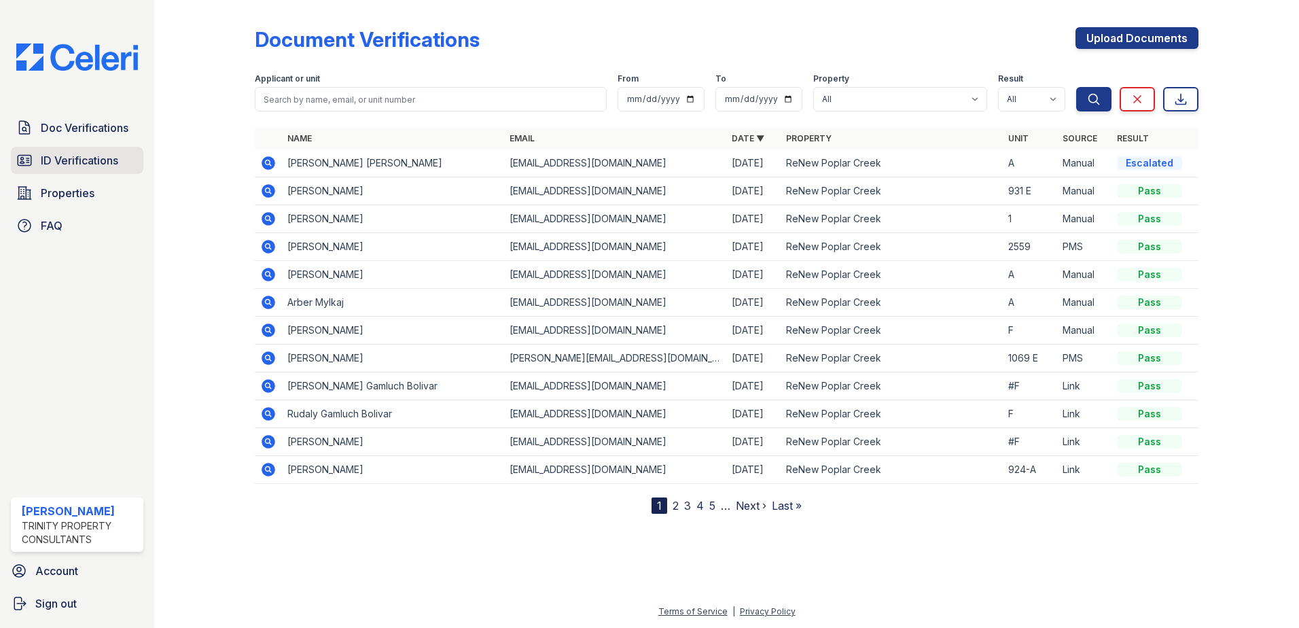
click at [74, 160] on span "ID Verifications" at bounding box center [79, 160] width 77 height 16
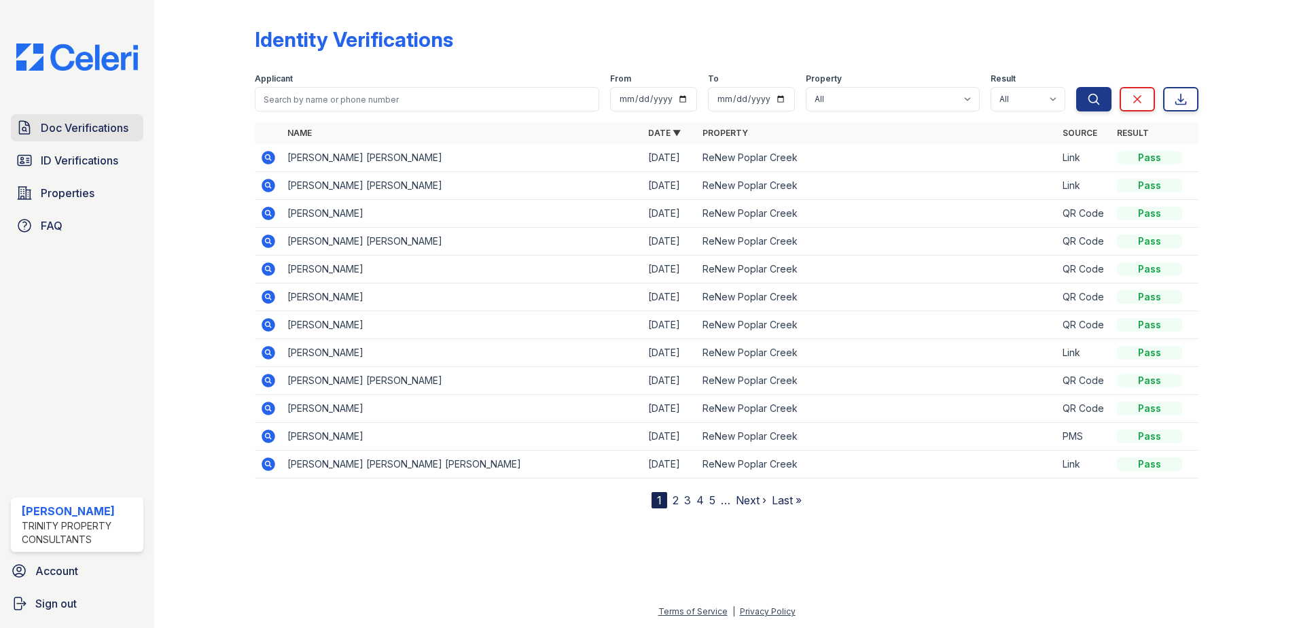
click at [67, 132] on span "Doc Verifications" at bounding box center [85, 128] width 88 height 16
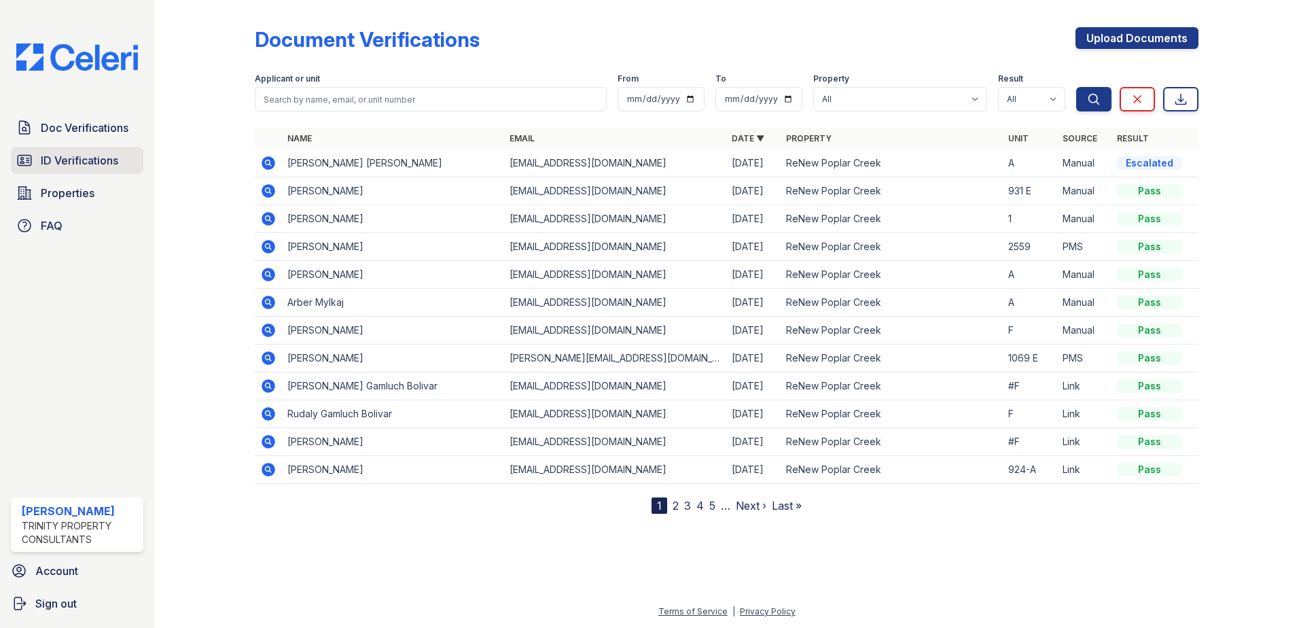
click at [68, 173] on link "ID Verifications" at bounding box center [77, 160] width 132 height 27
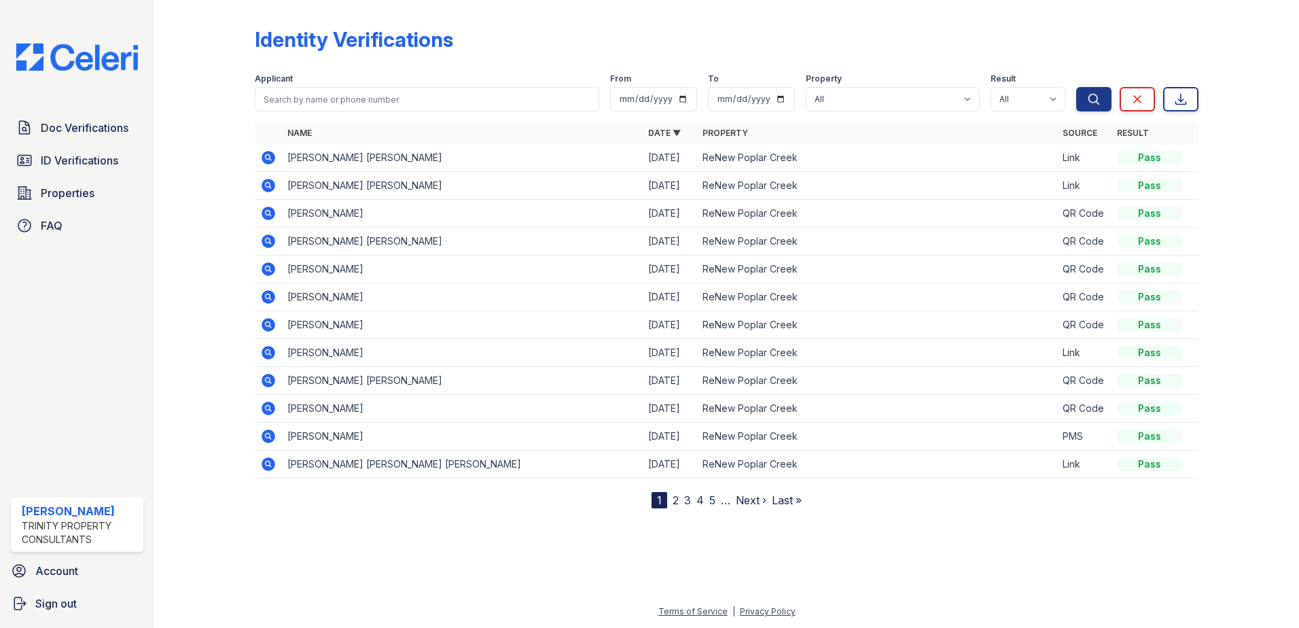
click at [111, 176] on div "Doc Verifications ID Verifications Properties FAQ" at bounding box center [76, 176] width 143 height 125
drag, startPoint x: 111, startPoint y: 176, endPoint x: 105, endPoint y: 166, distance: 11.9
click at [105, 166] on span "ID Verifications" at bounding box center [79, 160] width 77 height 16
click at [79, 127] on span "Doc Verifications" at bounding box center [85, 128] width 88 height 16
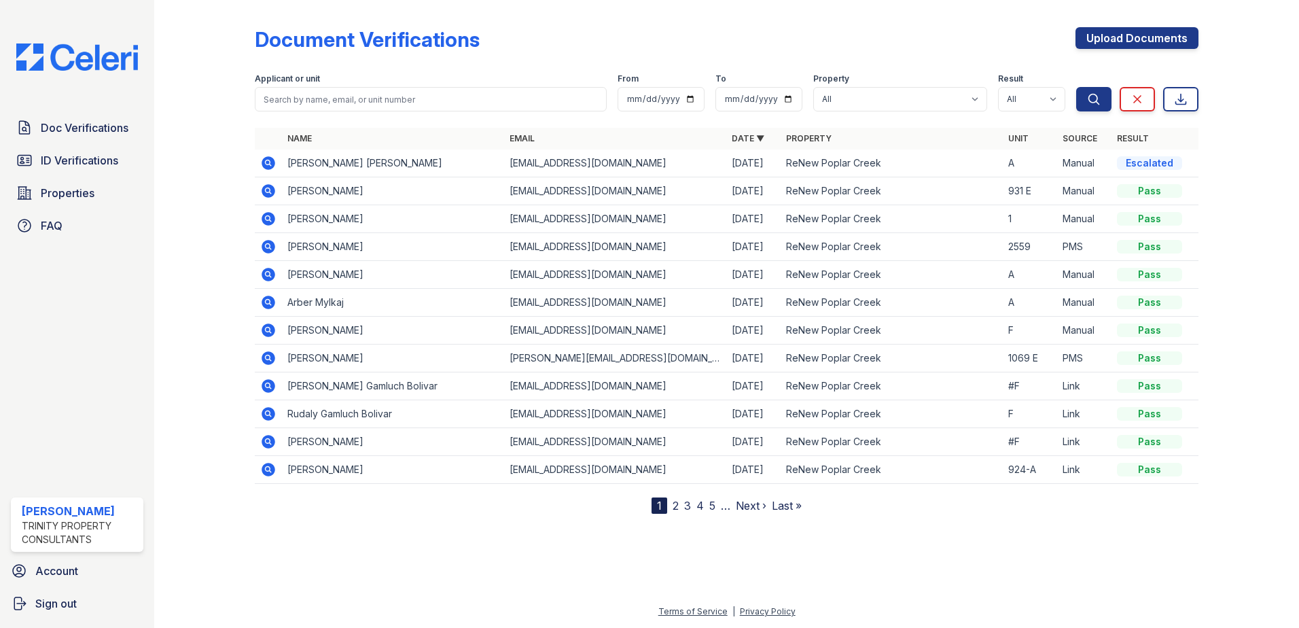
click at [71, 146] on div "Doc Verifications ID Verifications Properties FAQ" at bounding box center [76, 176] width 143 height 125
click at [71, 152] on link "ID Verifications" at bounding box center [77, 160] width 132 height 27
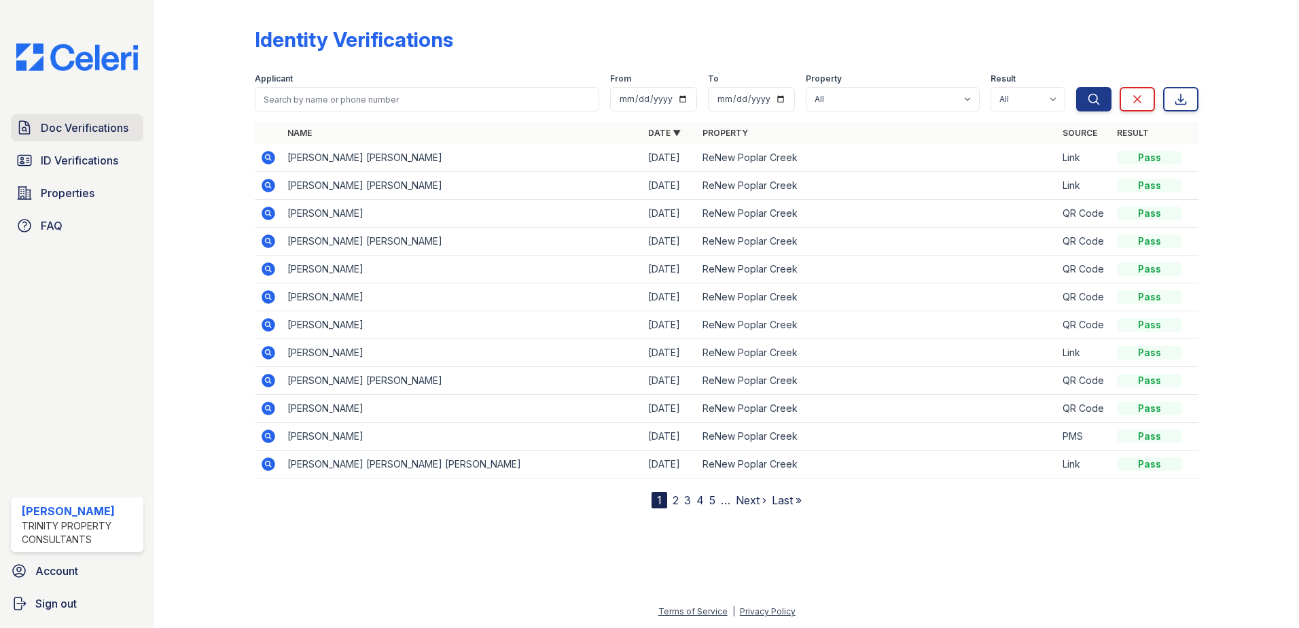
click at [62, 125] on span "Doc Verifications" at bounding box center [85, 128] width 88 height 16
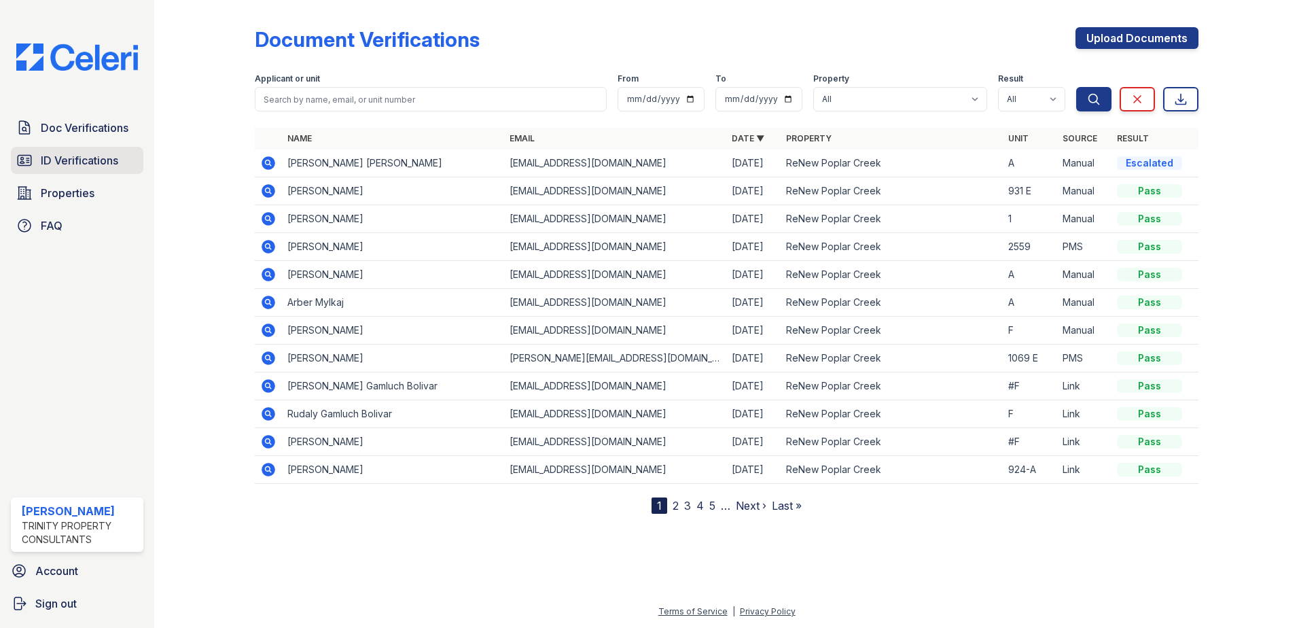
click at [69, 158] on span "ID Verifications" at bounding box center [79, 160] width 77 height 16
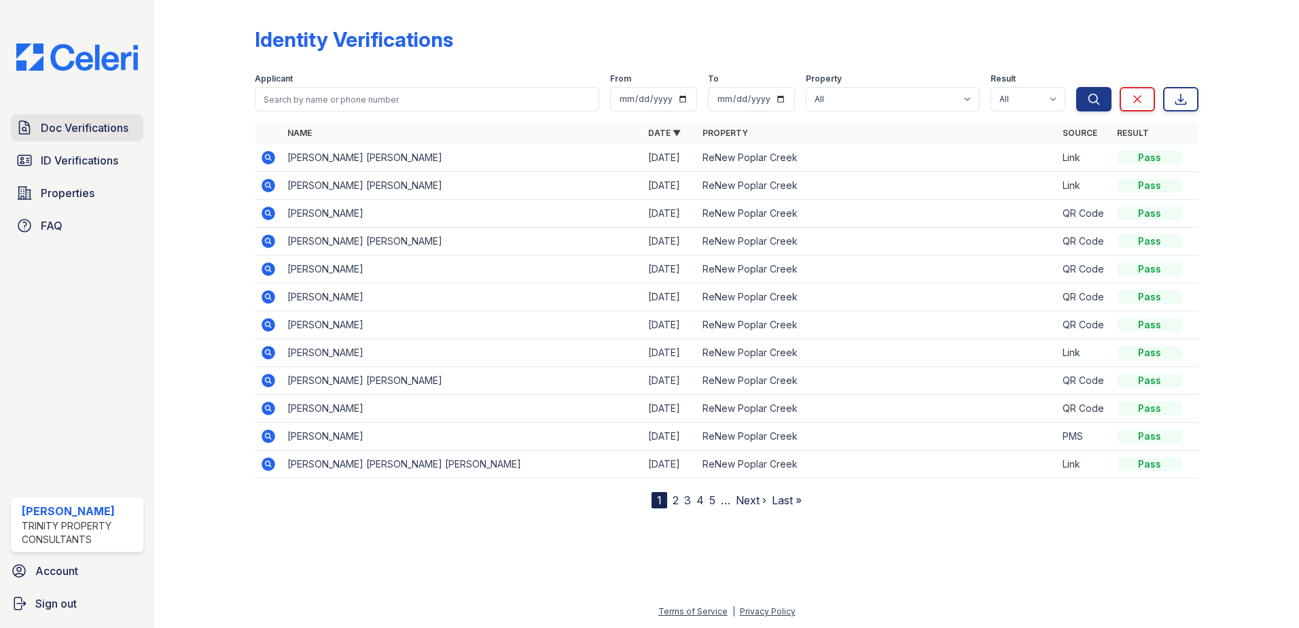
click at [56, 140] on link "Doc Verifications" at bounding box center [77, 127] width 132 height 27
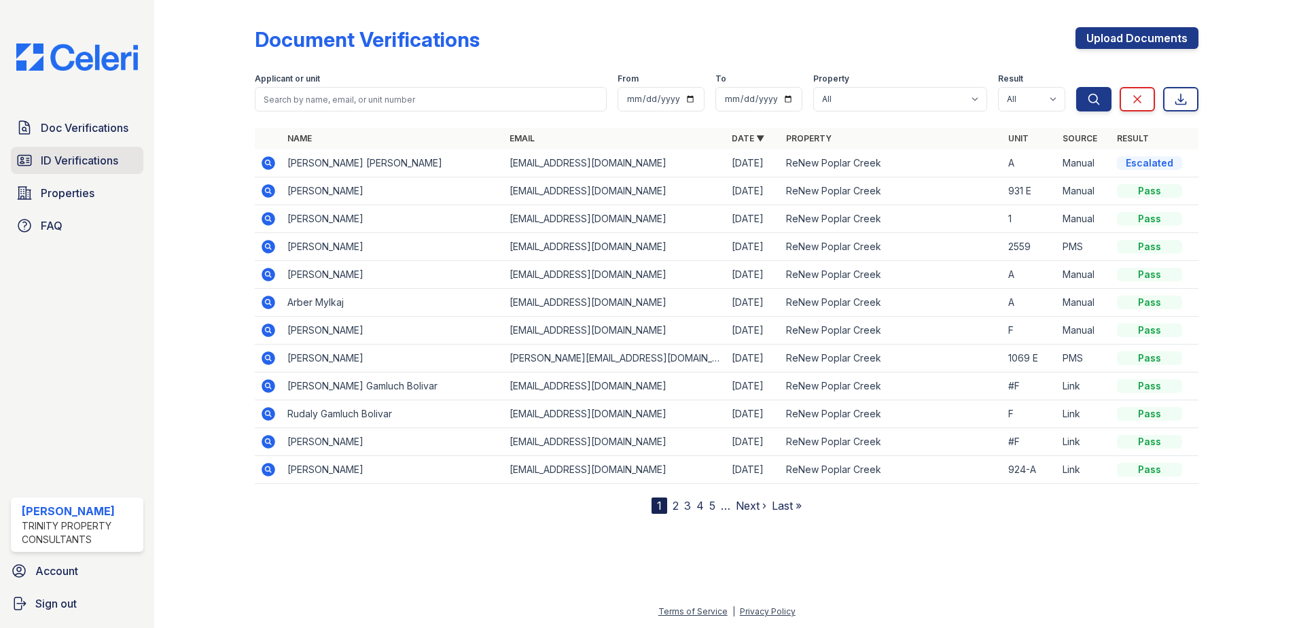
click at [67, 166] on span "ID Verifications" at bounding box center [79, 160] width 77 height 16
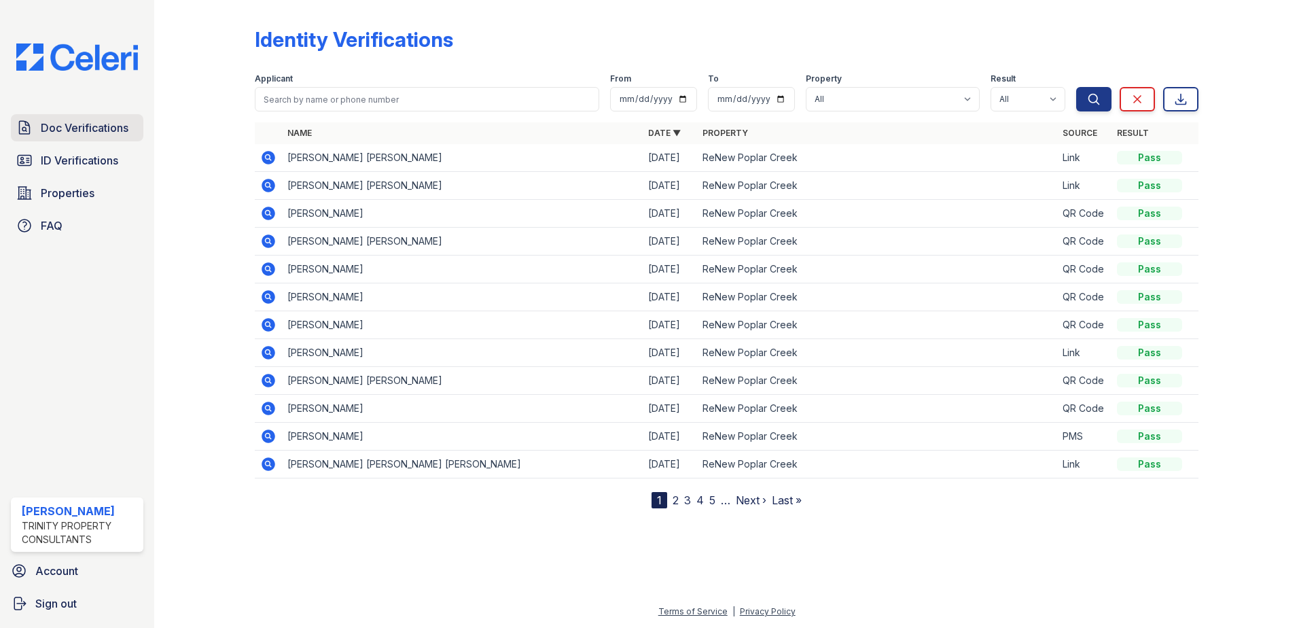
click at [54, 130] on span "Doc Verifications" at bounding box center [85, 128] width 88 height 16
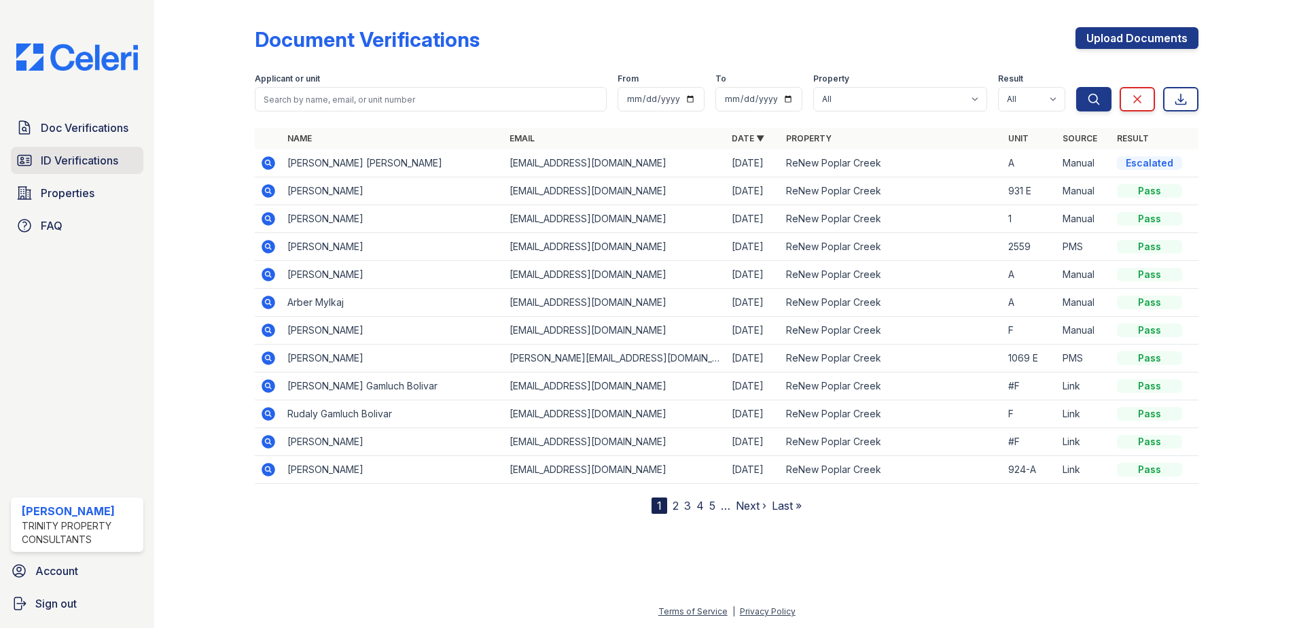
click at [63, 162] on span "ID Verifications" at bounding box center [79, 160] width 77 height 16
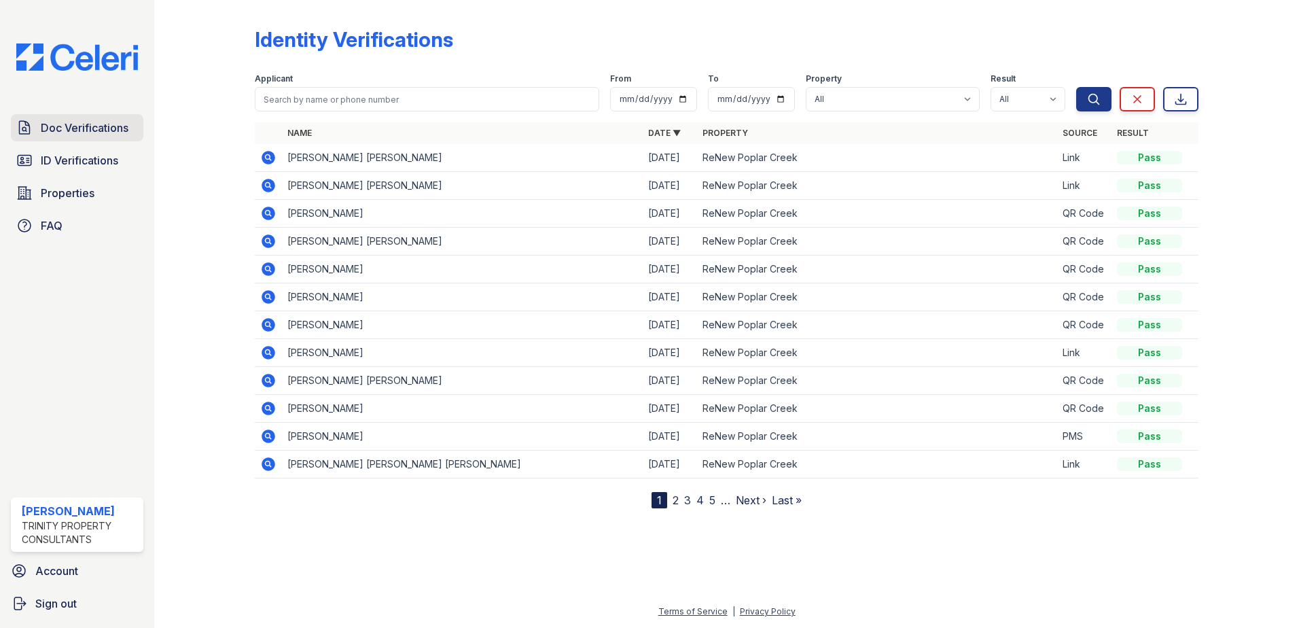
click at [96, 137] on link "Doc Verifications" at bounding box center [77, 127] width 132 height 27
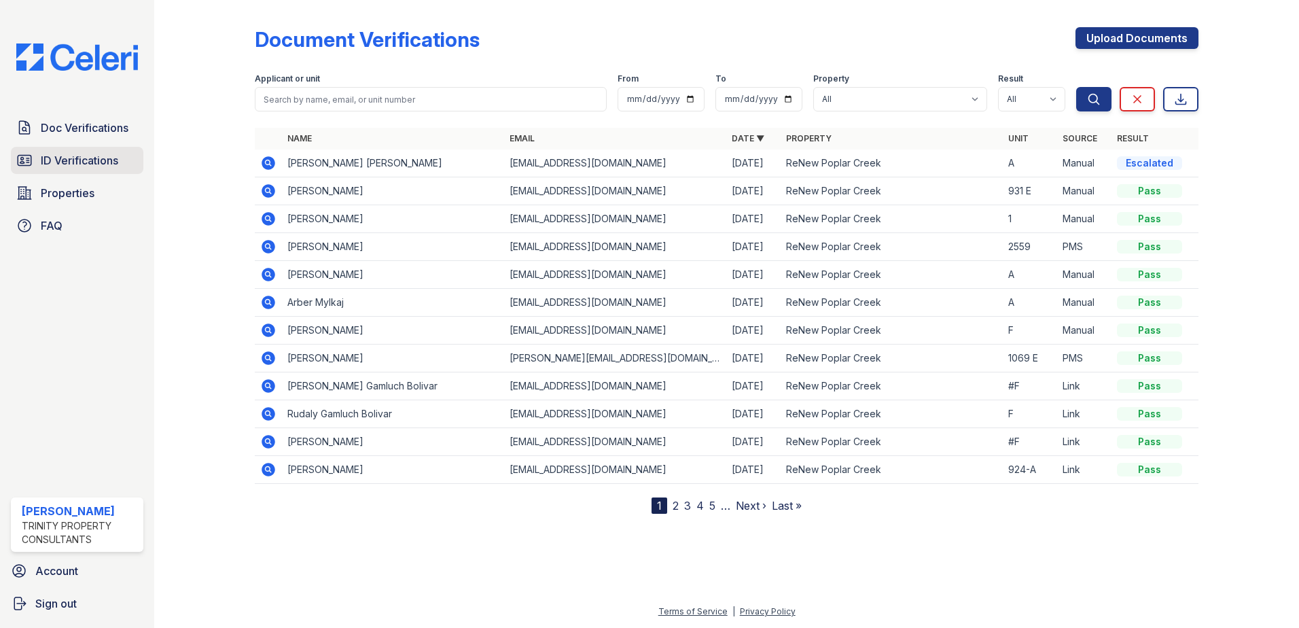
click at [77, 173] on link "ID Verifications" at bounding box center [77, 160] width 132 height 27
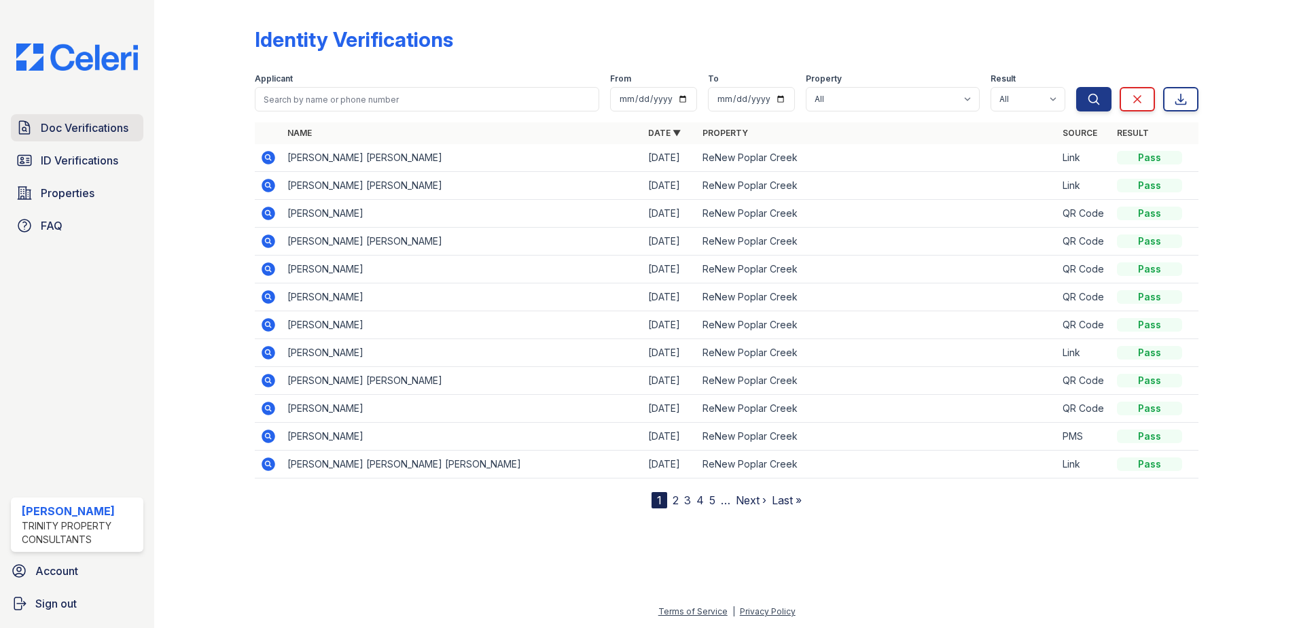
click at [80, 129] on span "Doc Verifications" at bounding box center [85, 128] width 88 height 16
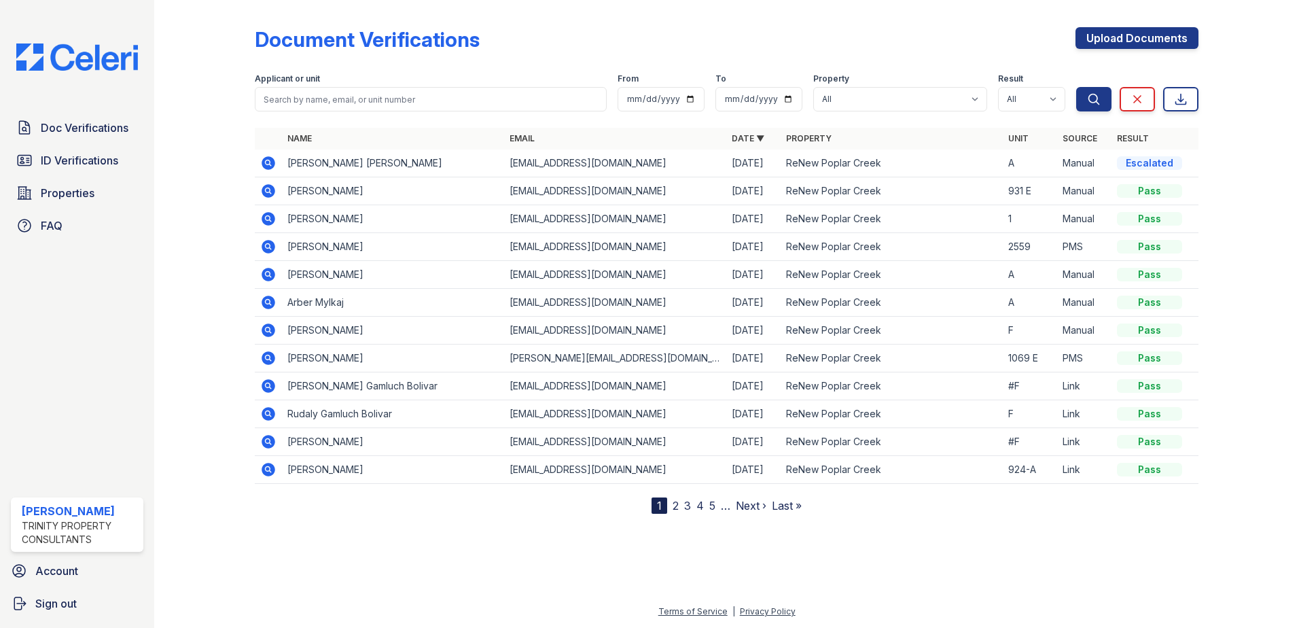
click at [71, 154] on span "ID Verifications" at bounding box center [79, 160] width 77 height 16
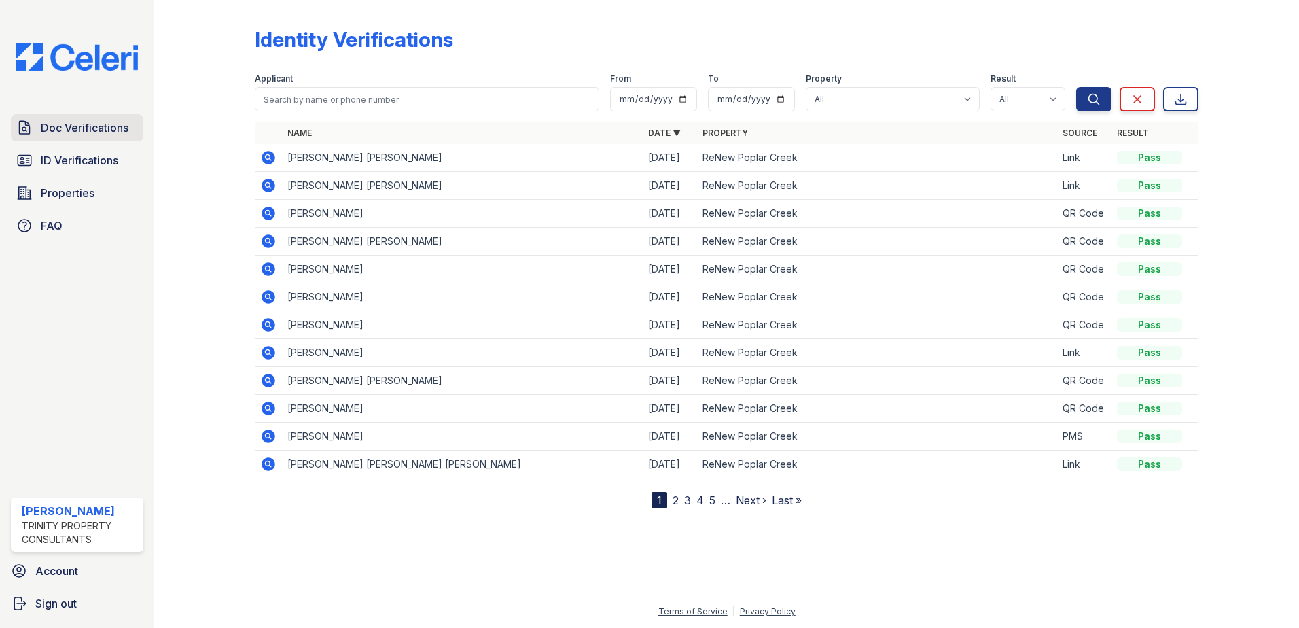
click at [94, 141] on link "Doc Verifications" at bounding box center [77, 127] width 132 height 27
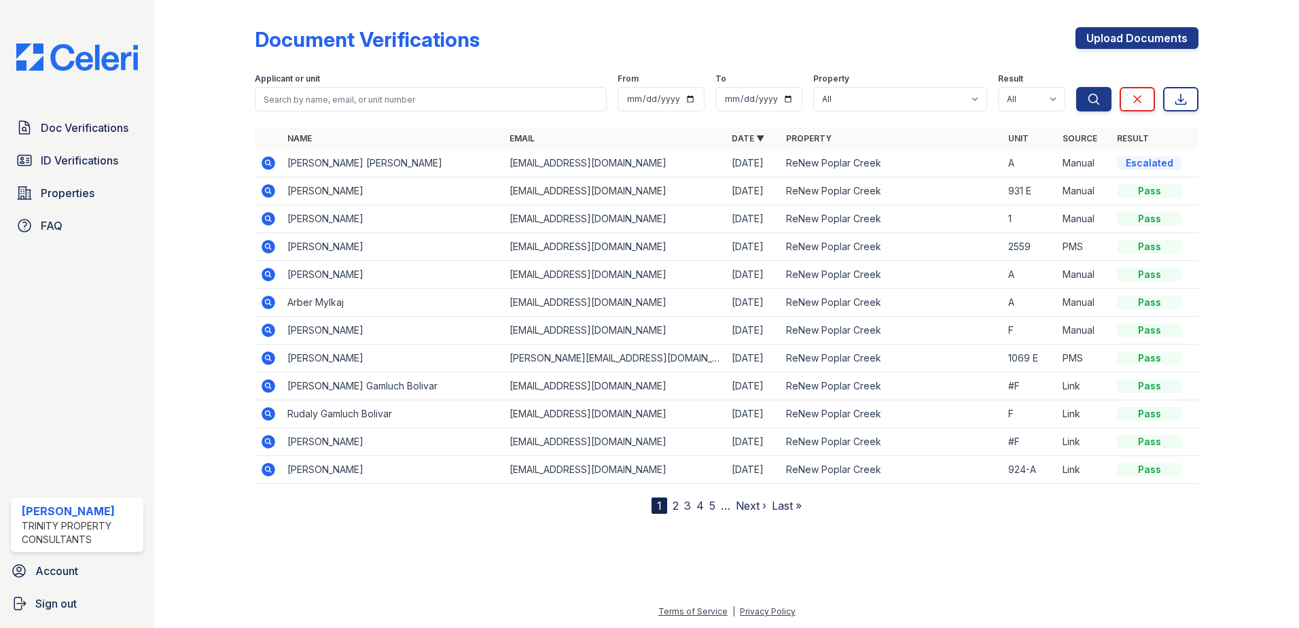
click at [94, 141] on link "Doc Verifications" at bounding box center [77, 127] width 132 height 27
click at [84, 163] on span "ID Verifications" at bounding box center [79, 160] width 77 height 16
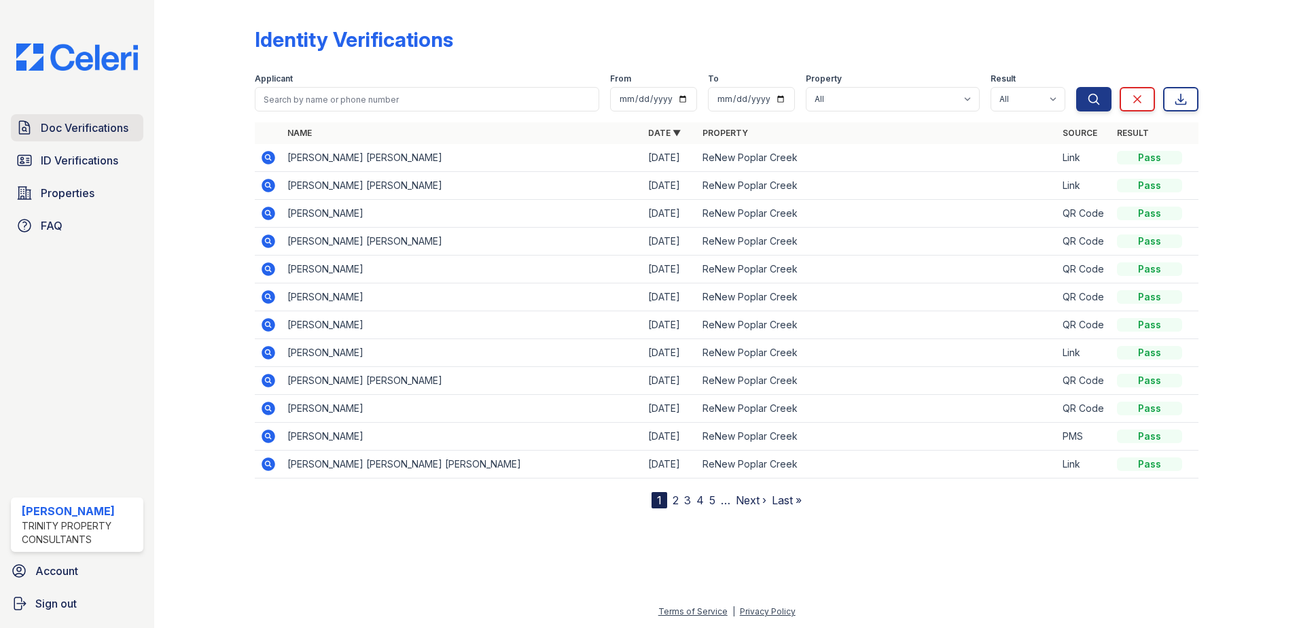
click at [87, 126] on span "Doc Verifications" at bounding box center [85, 128] width 88 height 16
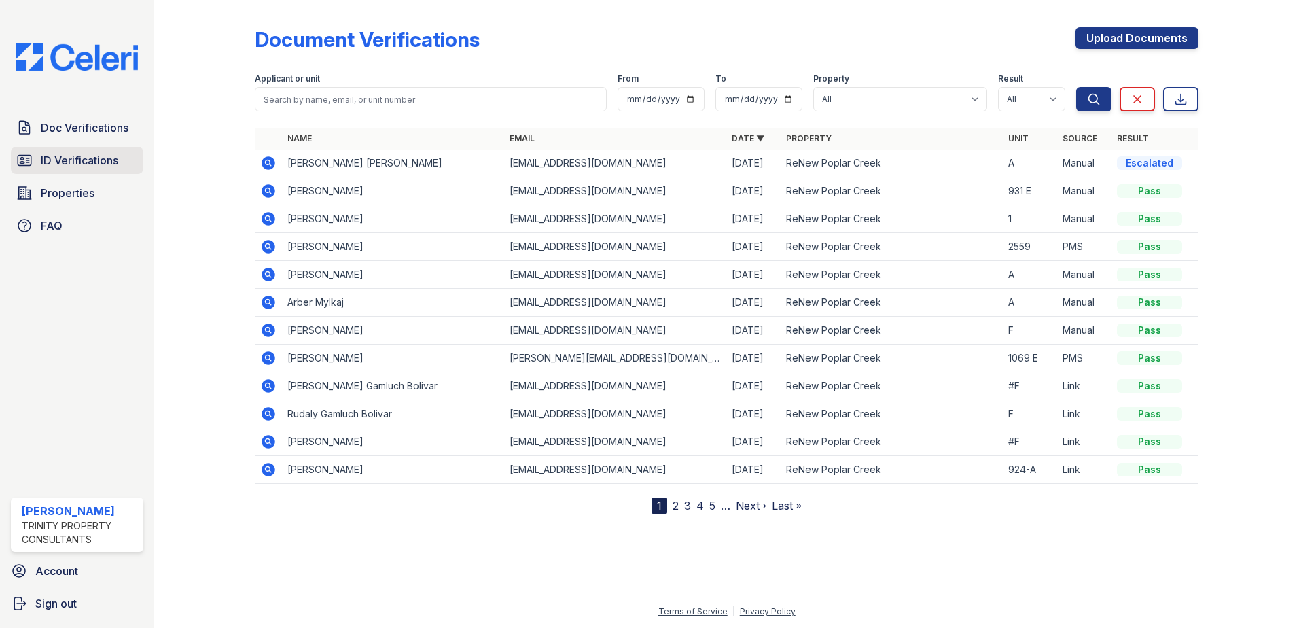
click at [77, 160] on span "ID Verifications" at bounding box center [79, 160] width 77 height 16
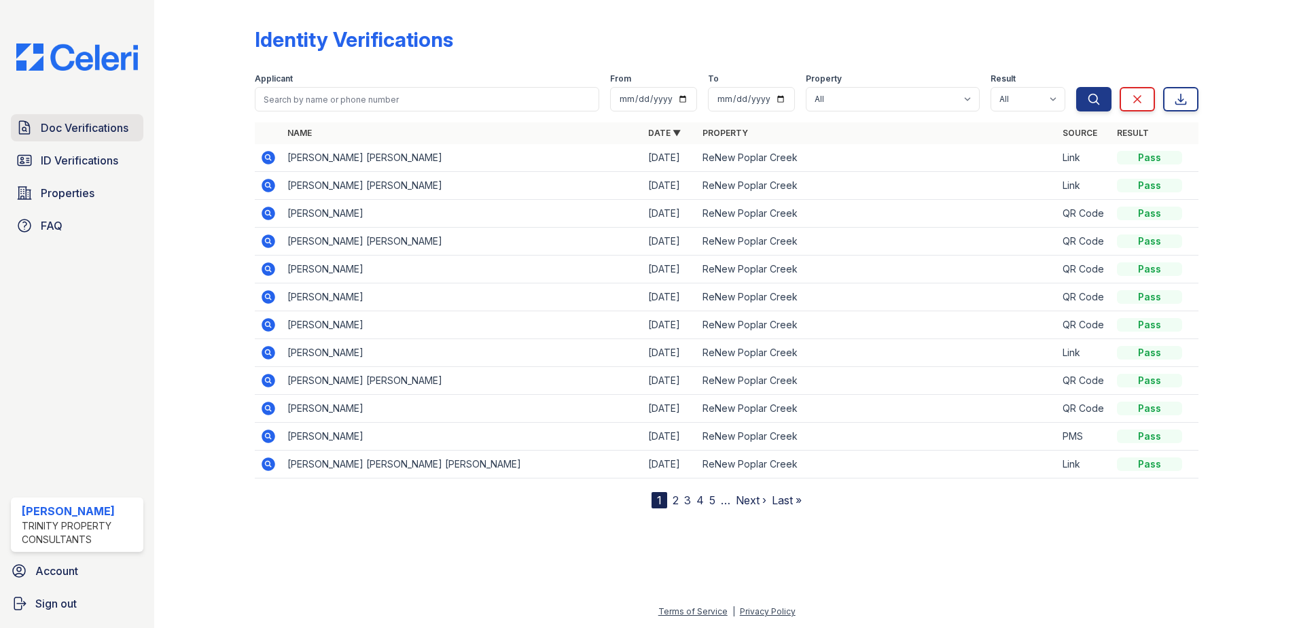
click at [94, 135] on span "Doc Verifications" at bounding box center [85, 128] width 88 height 16
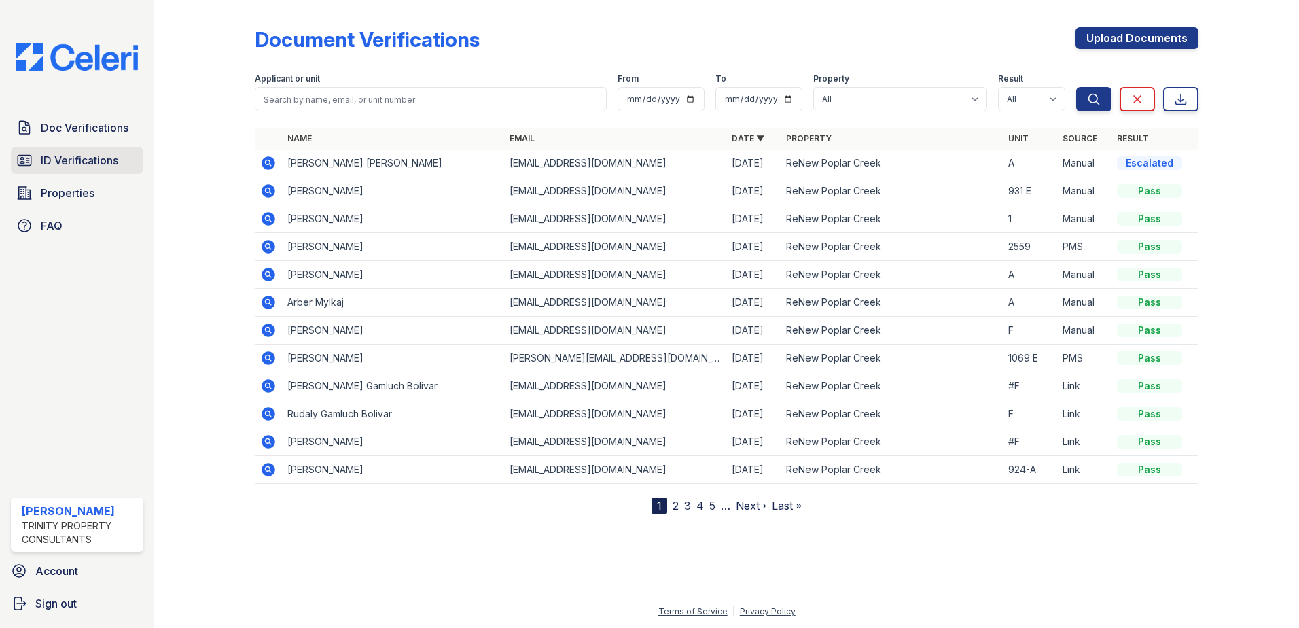
click at [74, 164] on span "ID Verifications" at bounding box center [79, 160] width 77 height 16
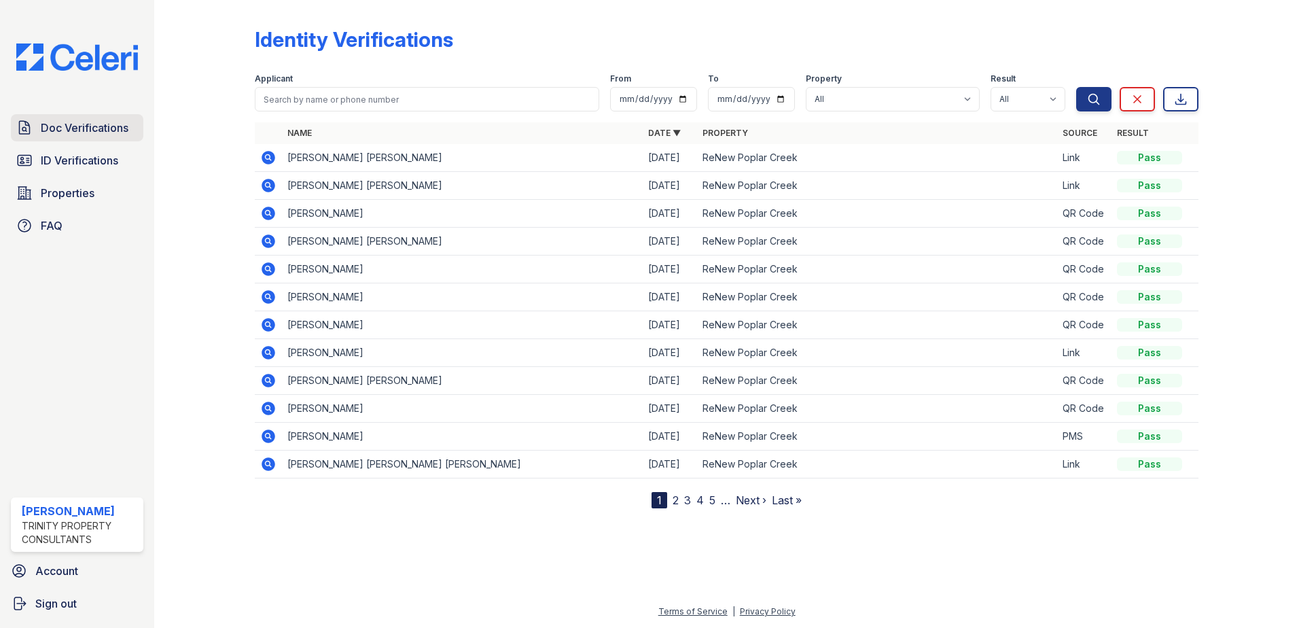
click at [105, 129] on span "Doc Verifications" at bounding box center [85, 128] width 88 height 16
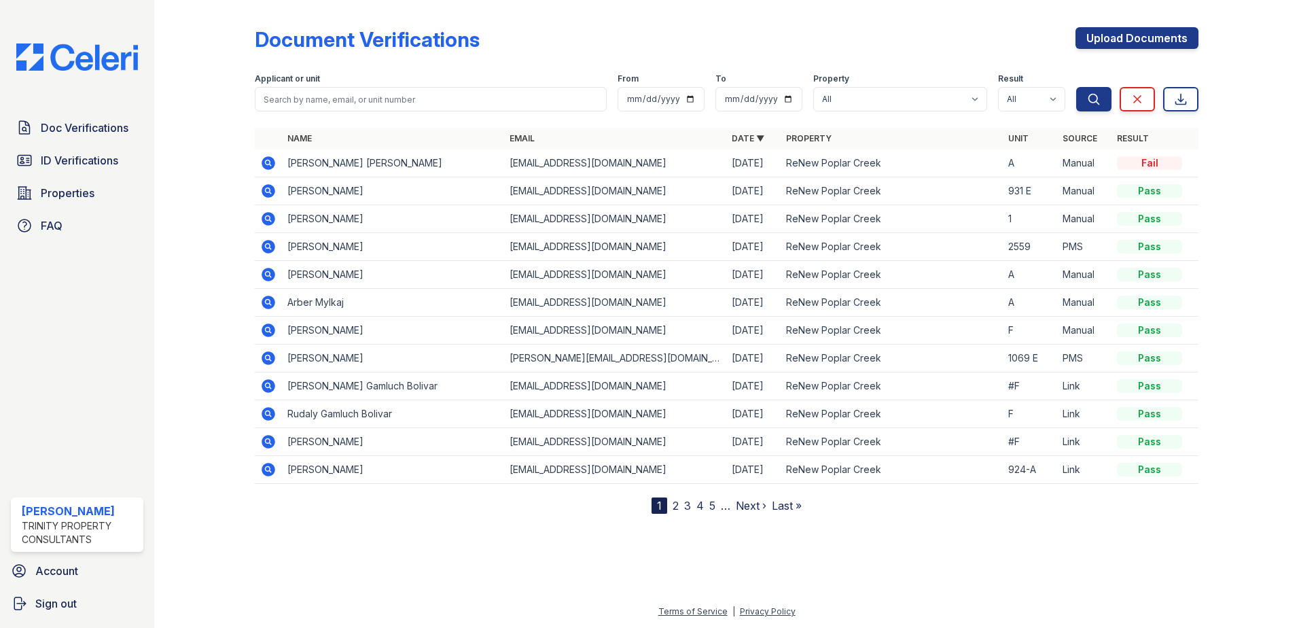
click at [105, 129] on span "Doc Verifications" at bounding box center [85, 128] width 88 height 16
click at [272, 167] on icon at bounding box center [269, 163] width 14 height 14
